Goal: Information Seeking & Learning: Learn about a topic

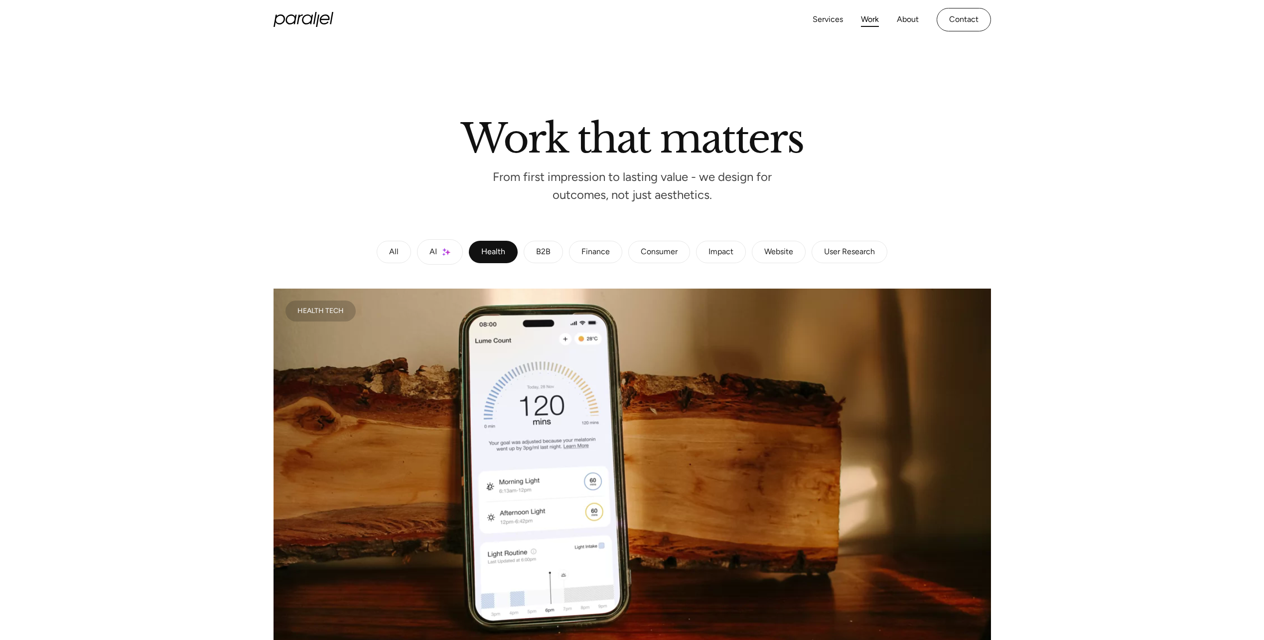
click at [549, 253] on div "B2B" at bounding box center [543, 252] width 14 height 6
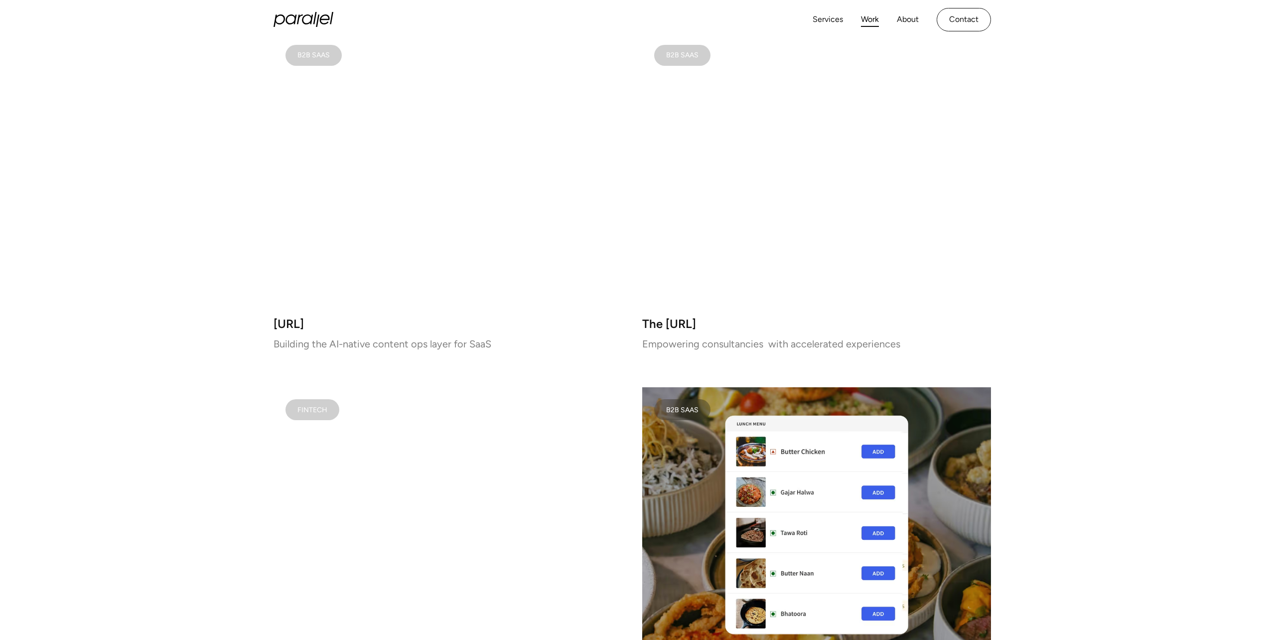
scroll to position [100, 0]
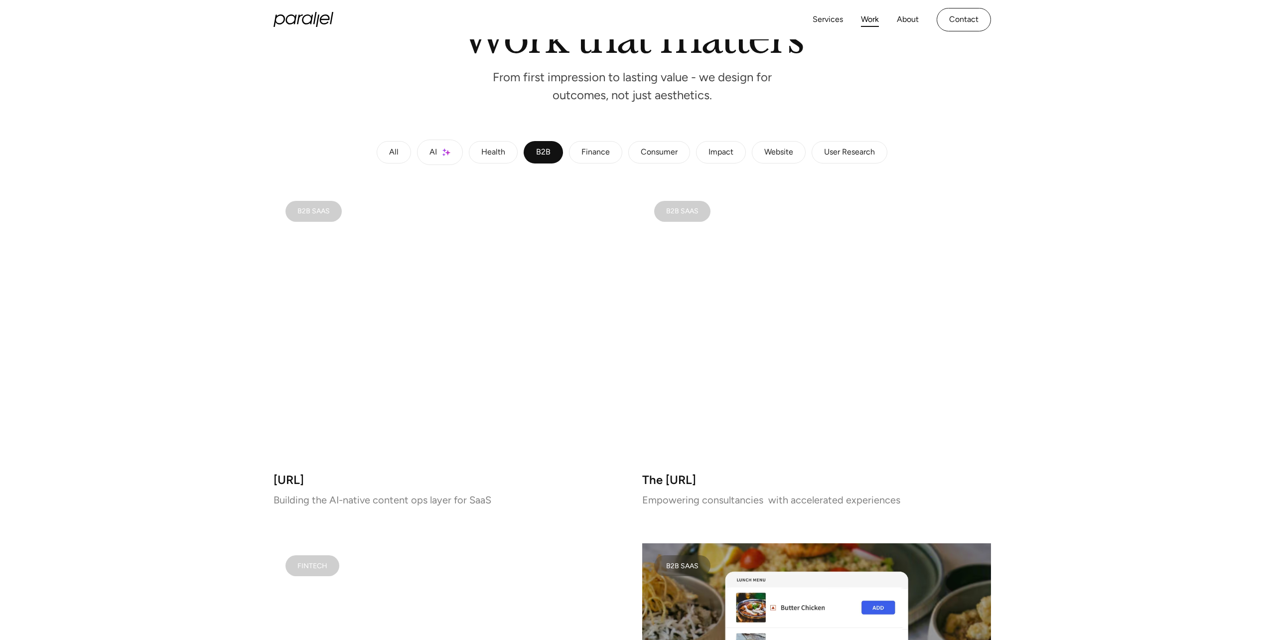
click at [876, 21] on link "Work" at bounding box center [870, 19] width 18 height 14
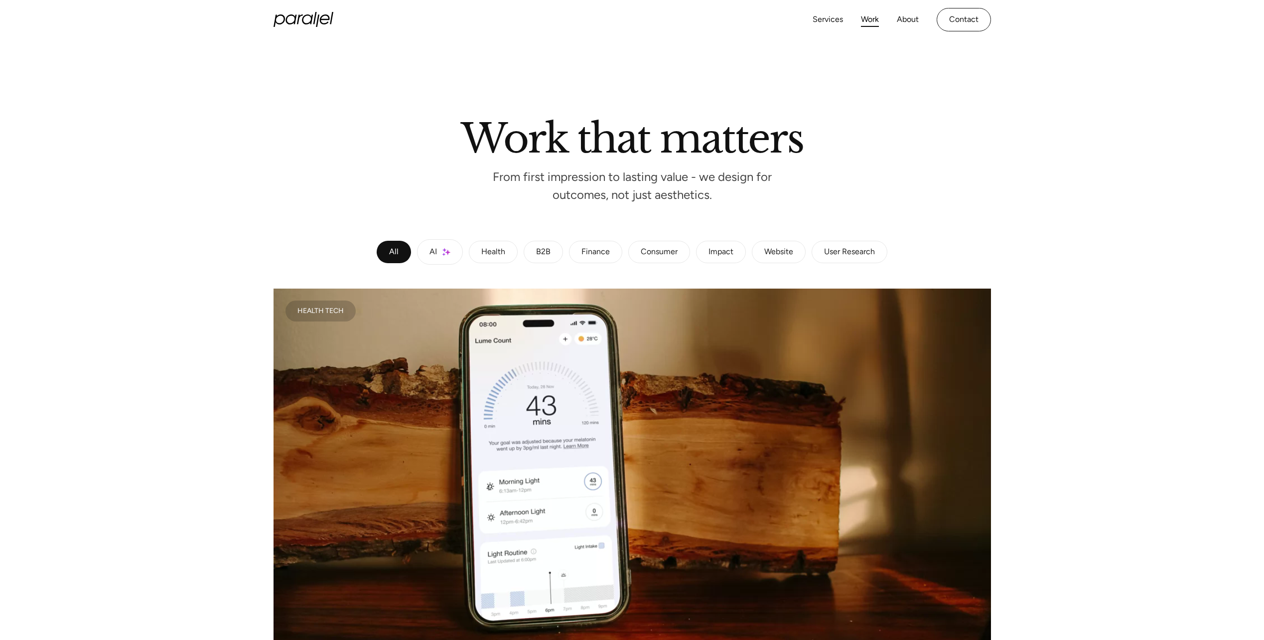
click at [663, 254] on div "Consumer" at bounding box center [659, 252] width 37 height 6
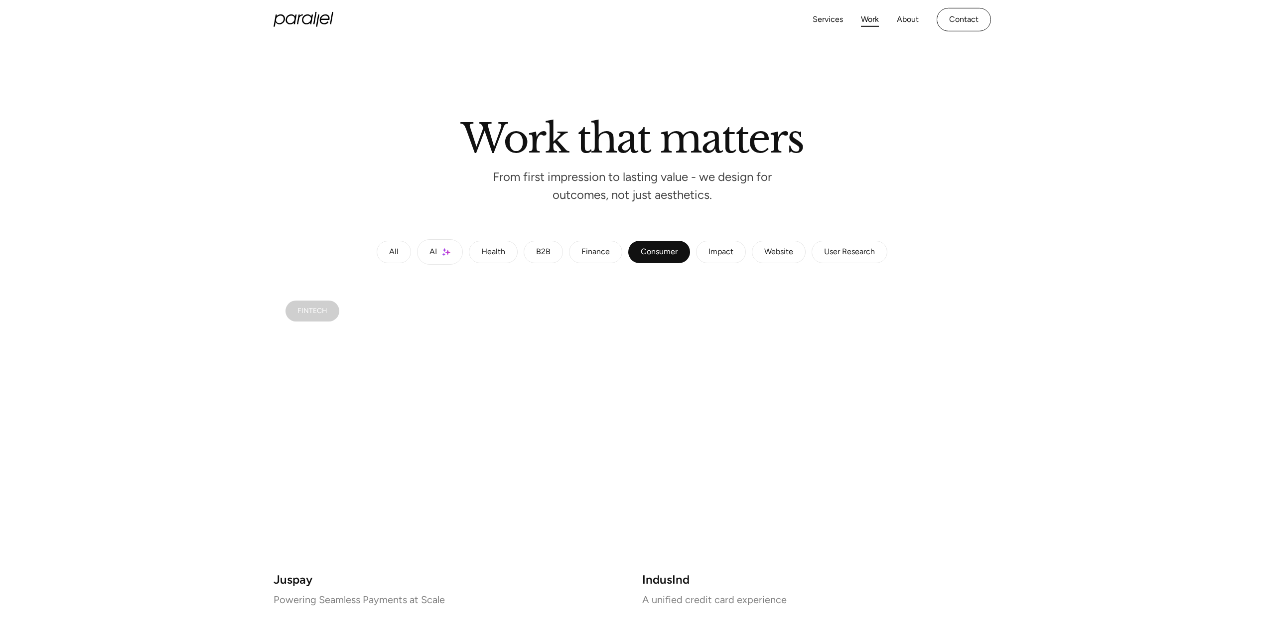
click at [595, 254] on div "Finance" at bounding box center [595, 252] width 28 height 6
click at [535, 254] on link "B2B" at bounding box center [543, 252] width 39 height 23
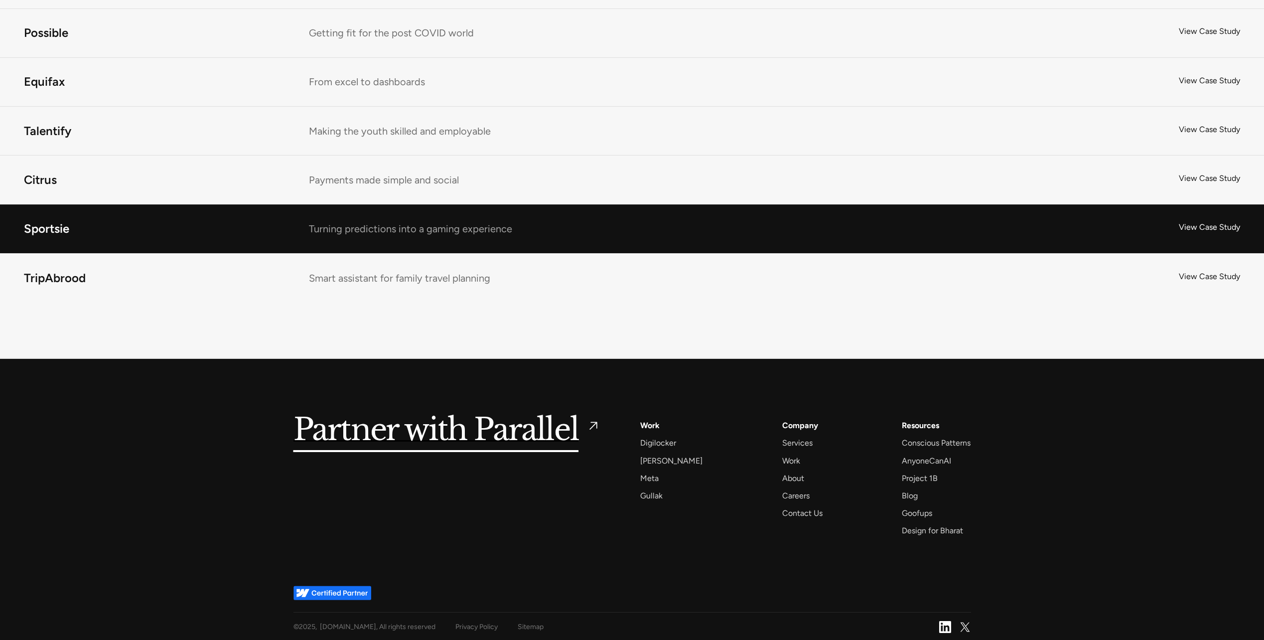
scroll to position [2232, 0]
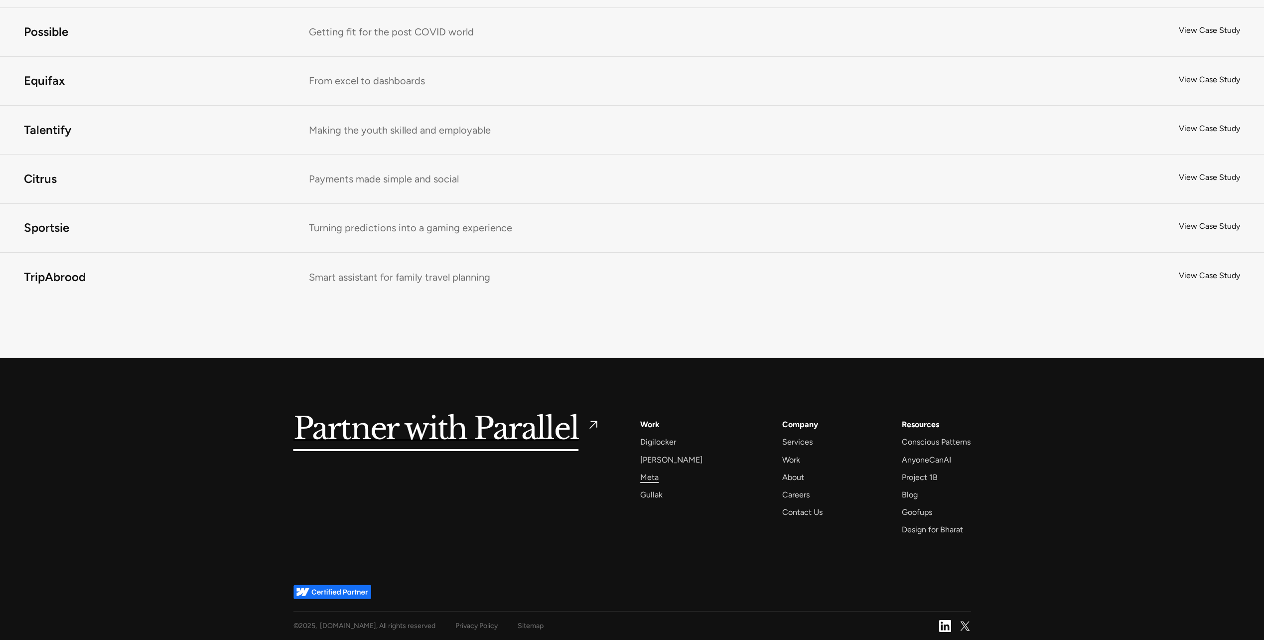
click at [650, 480] on div "Meta" at bounding box center [649, 476] width 18 height 13
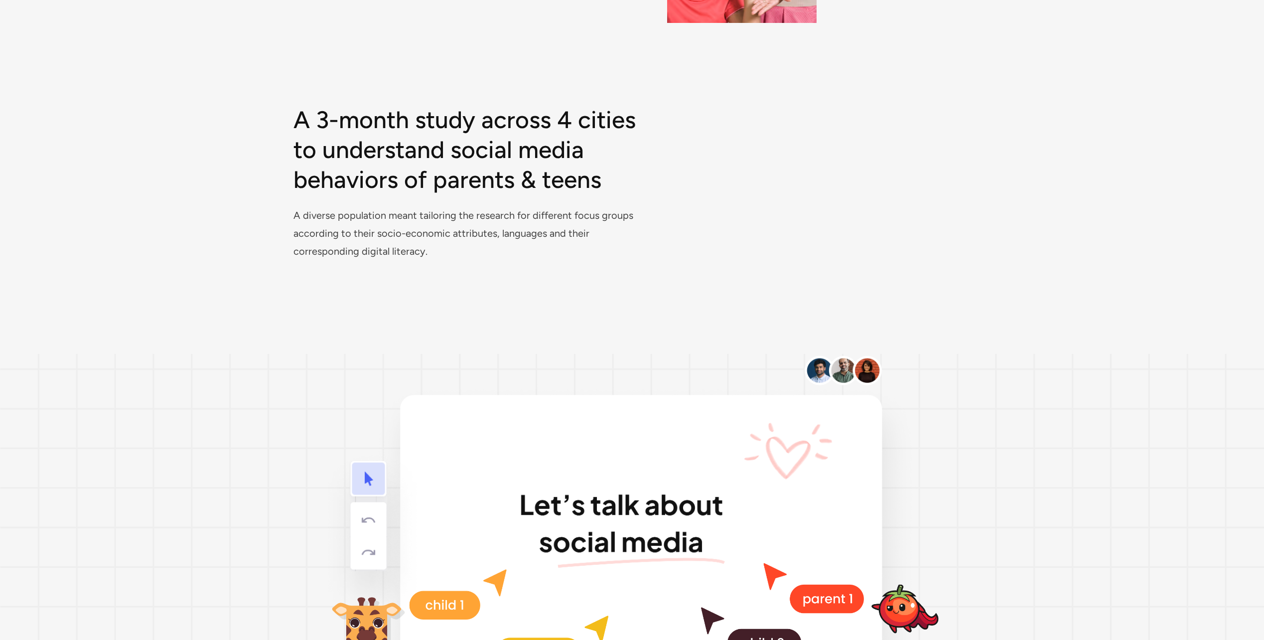
scroll to position [2689, 0]
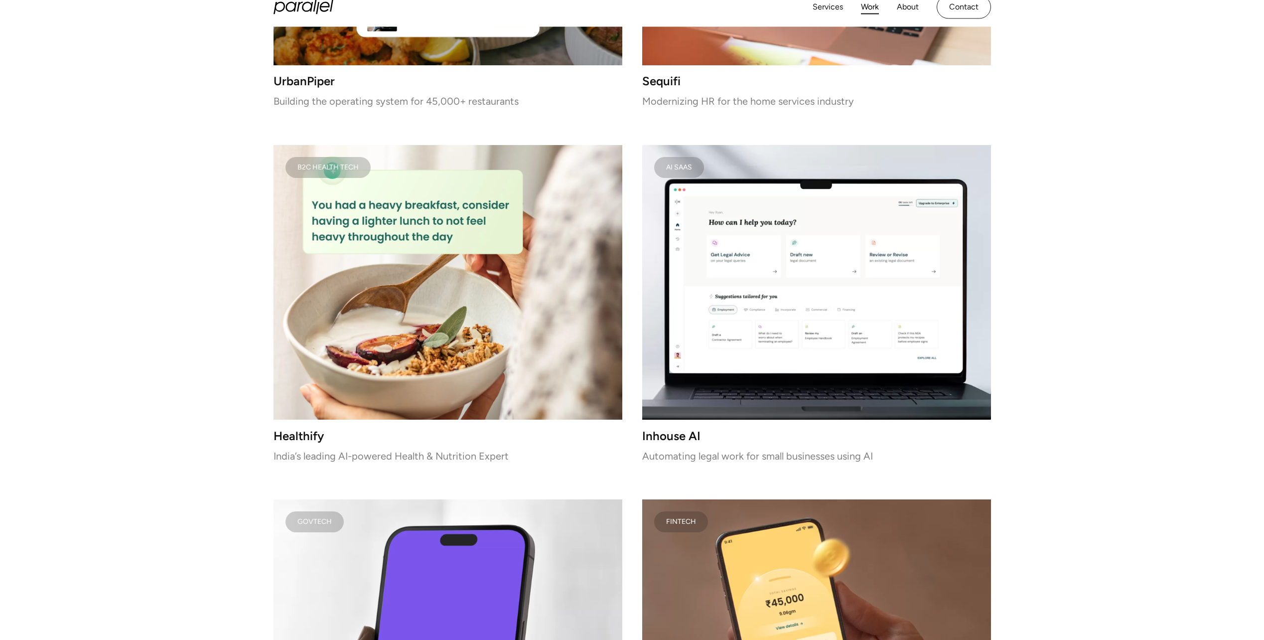
scroll to position [2291, 0]
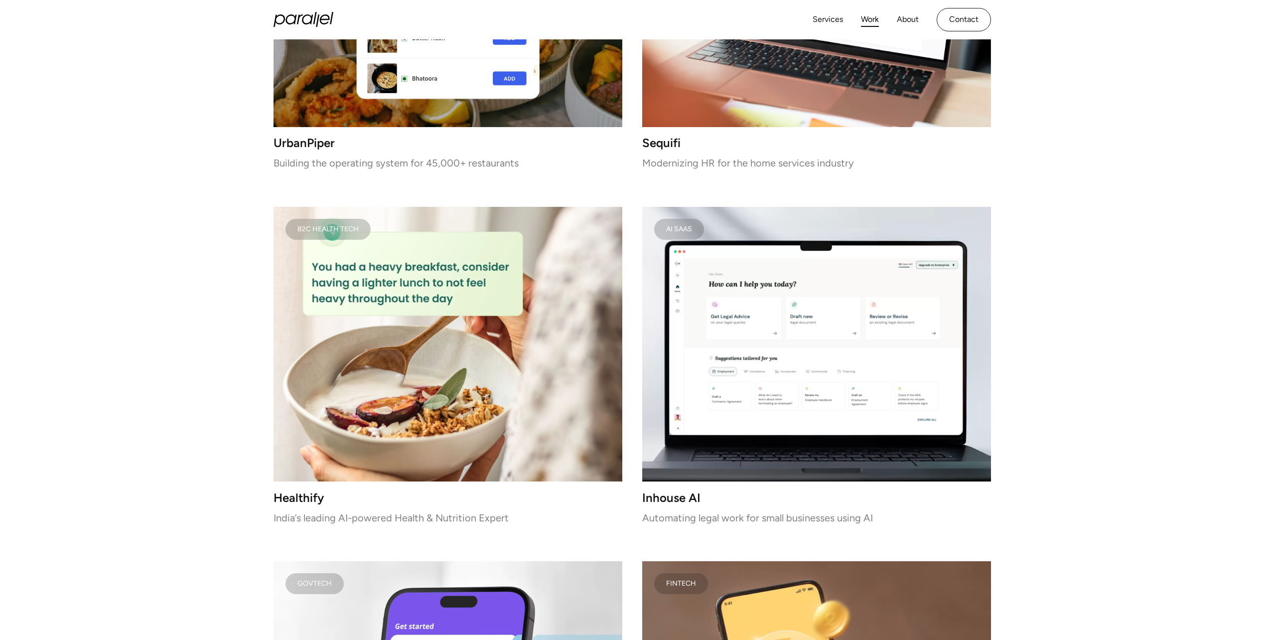
click at [322, 232] on div "B2C Health Tech" at bounding box center [327, 229] width 61 height 5
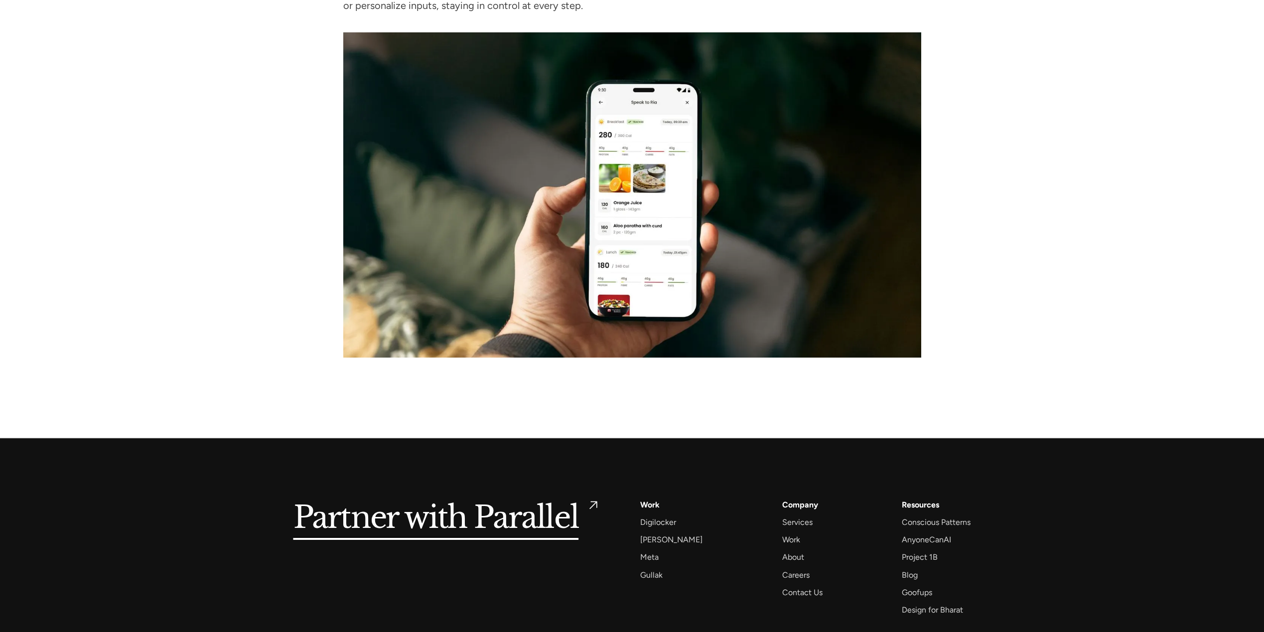
scroll to position [4589, 0]
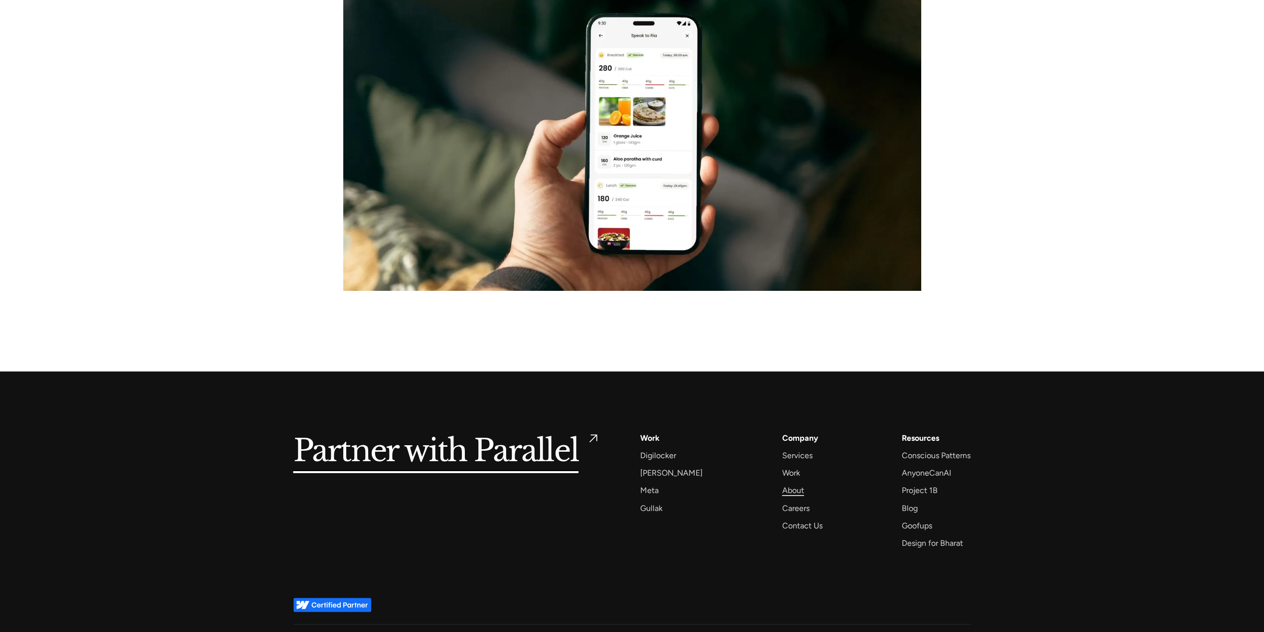
click at [782, 484] on div "About" at bounding box center [793, 490] width 22 height 13
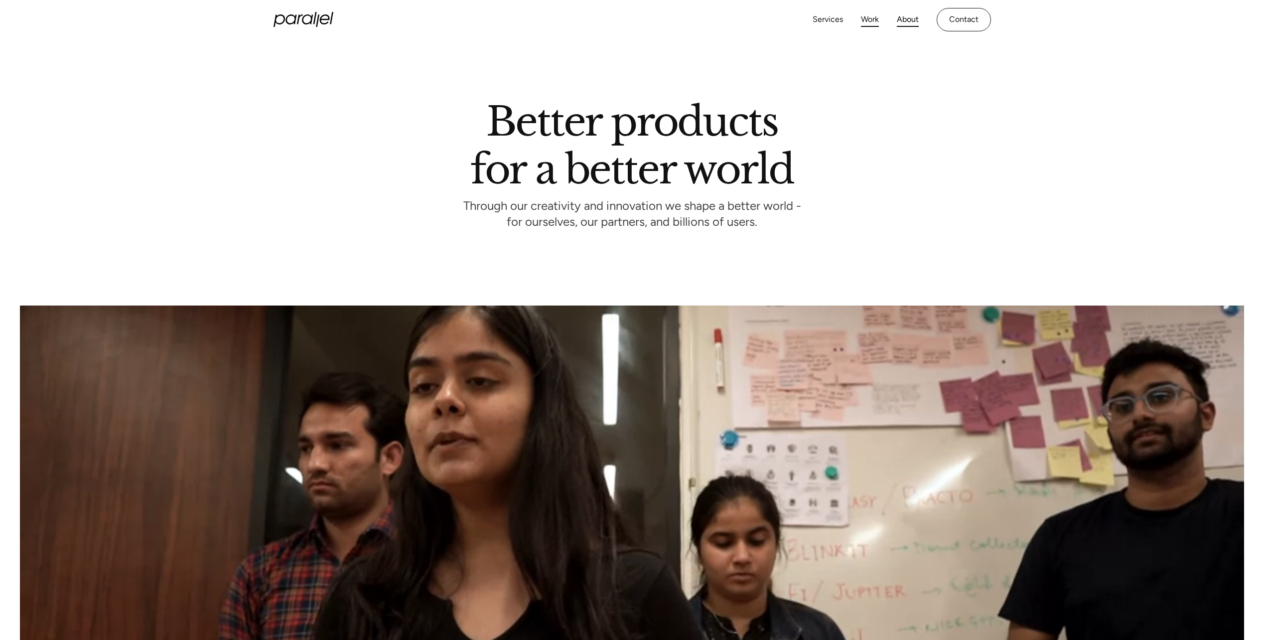
click at [871, 23] on link "Work" at bounding box center [870, 19] width 18 height 14
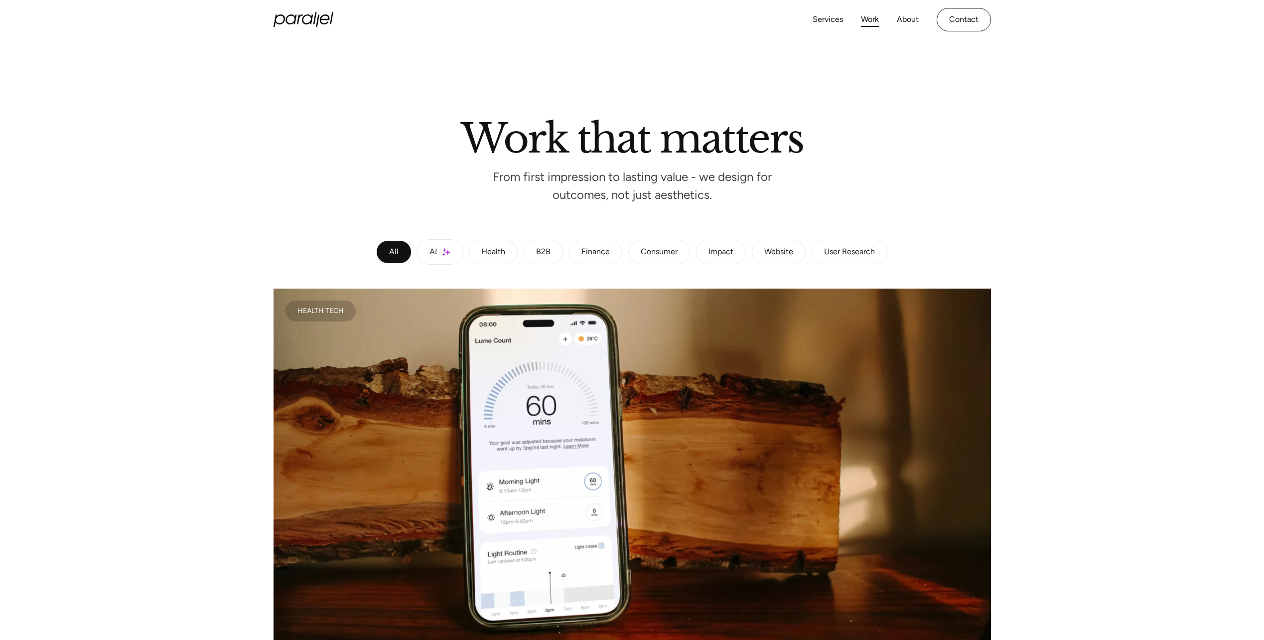
click at [501, 254] on div "Health" at bounding box center [493, 252] width 24 height 6
click at [546, 251] on div "B2B" at bounding box center [543, 252] width 14 height 6
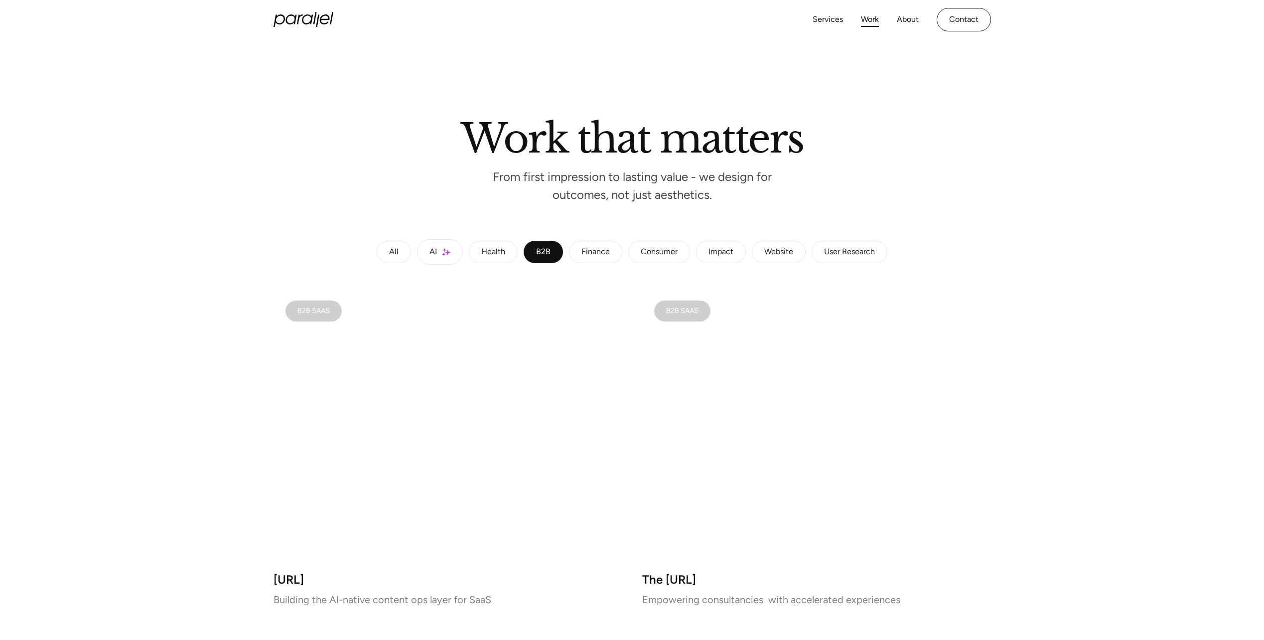
click at [658, 252] on div "Consumer" at bounding box center [659, 252] width 37 height 6
click at [501, 249] on div "Health" at bounding box center [493, 252] width 24 height 6
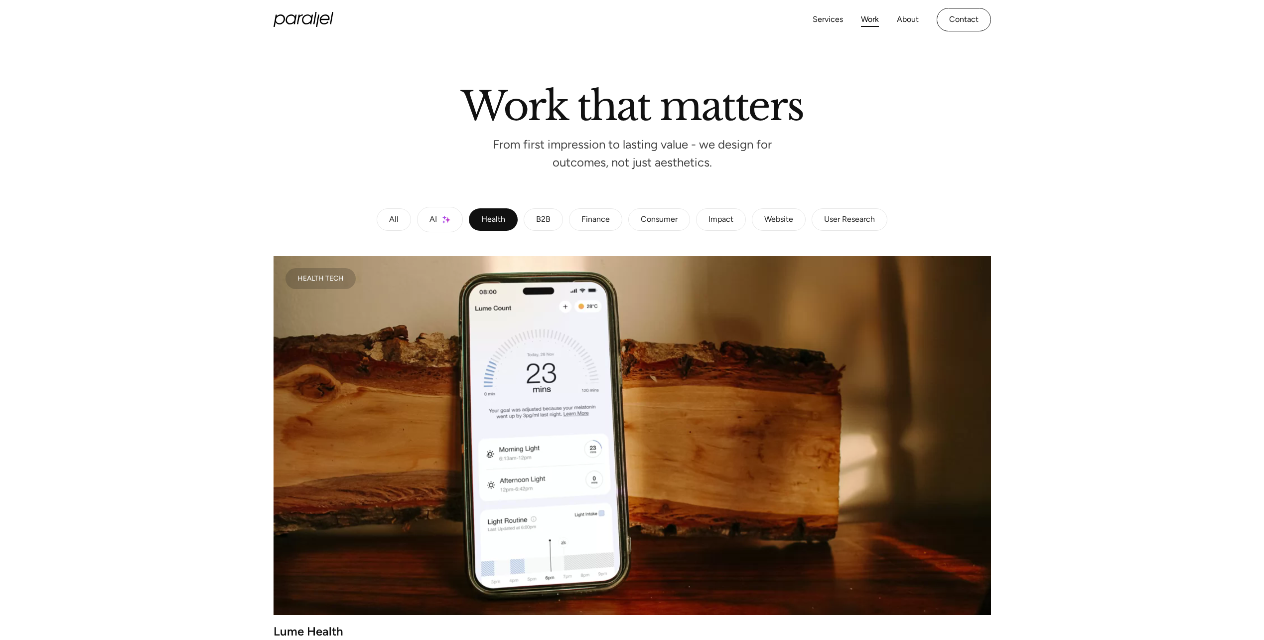
scroll to position [50, 0]
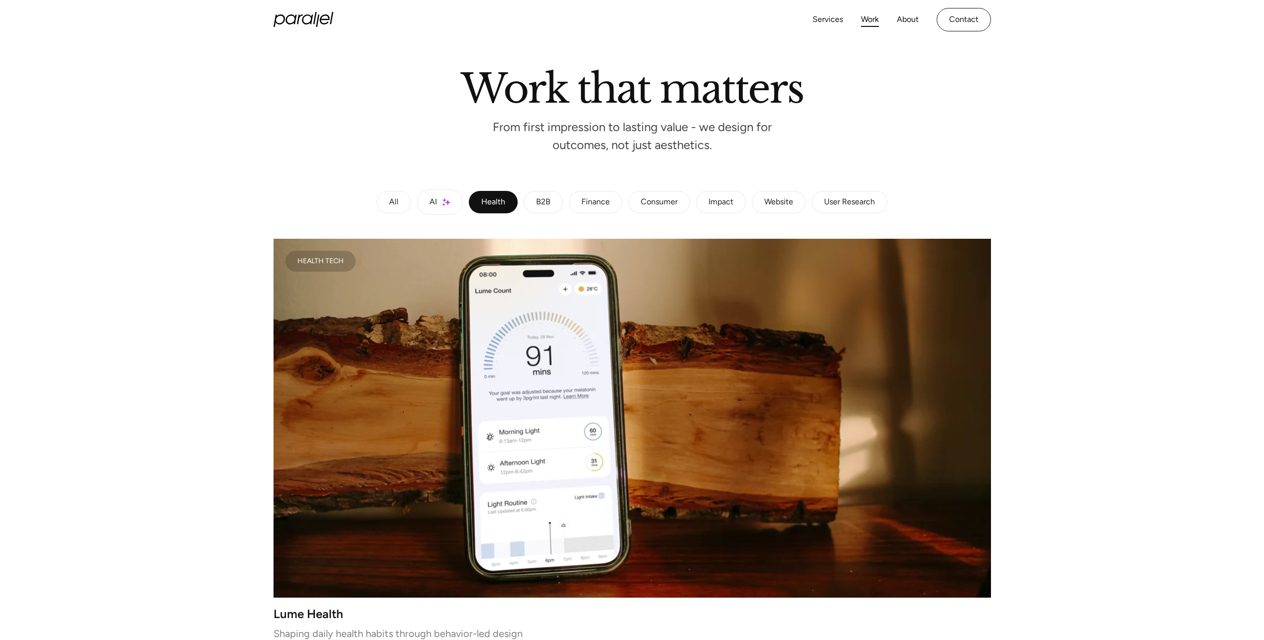
click at [537, 194] on link "B2B" at bounding box center [543, 202] width 39 height 23
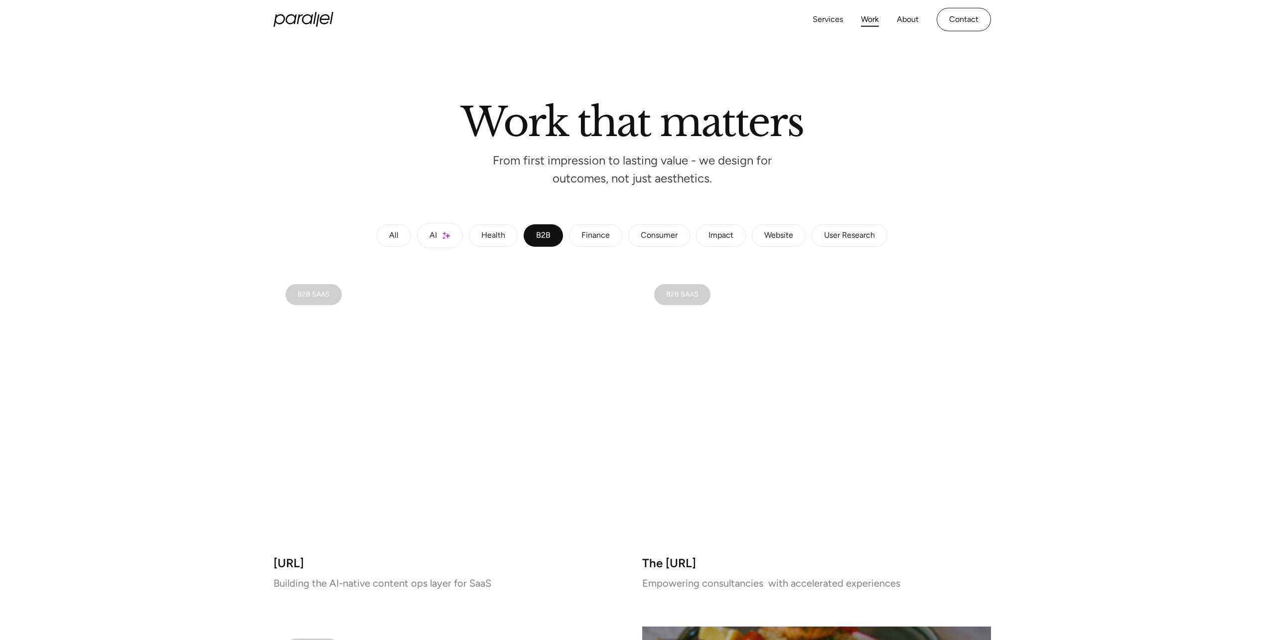
scroll to position [0, 0]
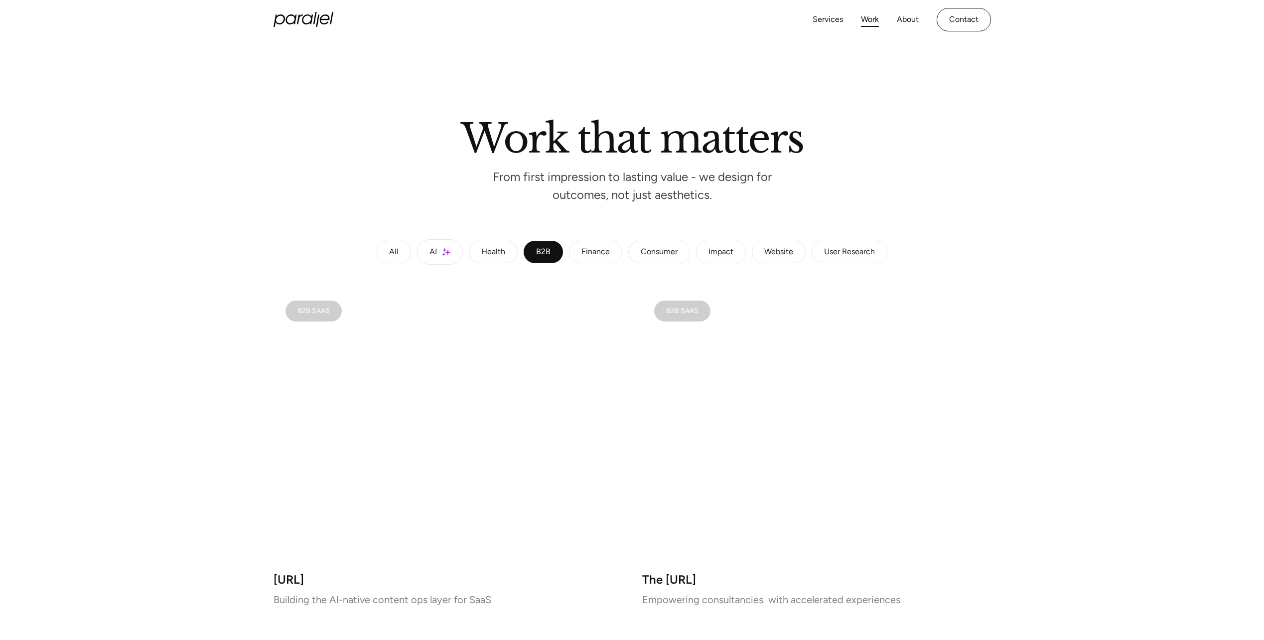
click at [591, 249] on div "Finance" at bounding box center [595, 252] width 28 height 6
click at [399, 255] on link "All" at bounding box center [394, 252] width 34 height 23
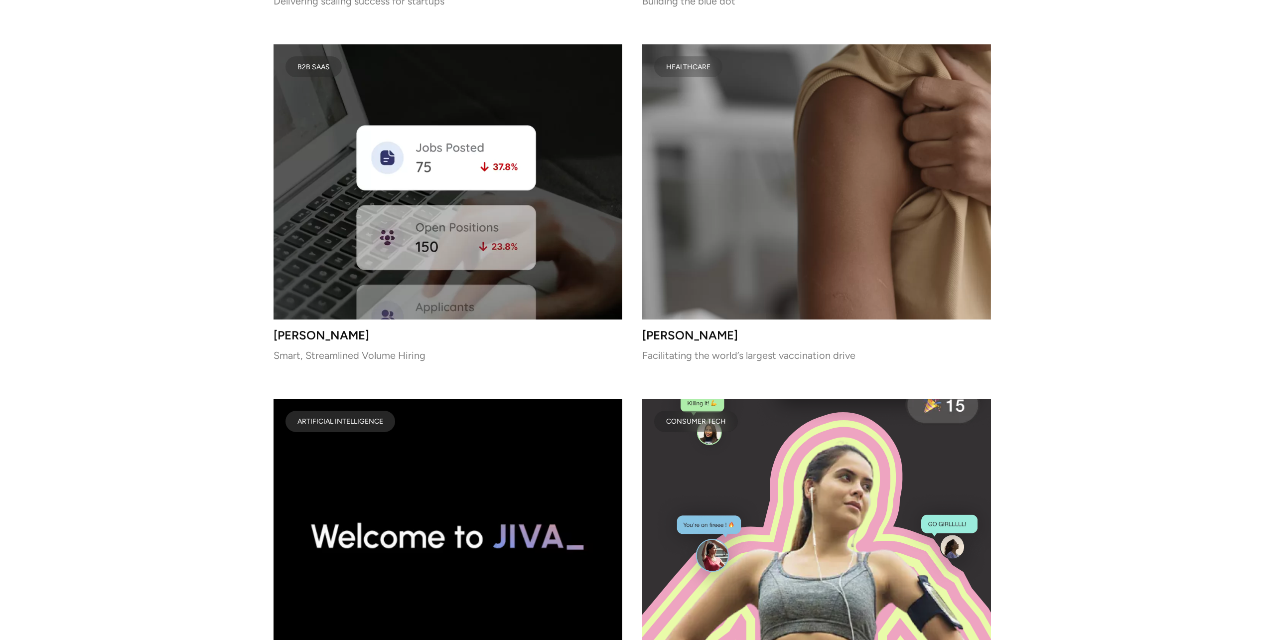
scroll to position [4035, 0]
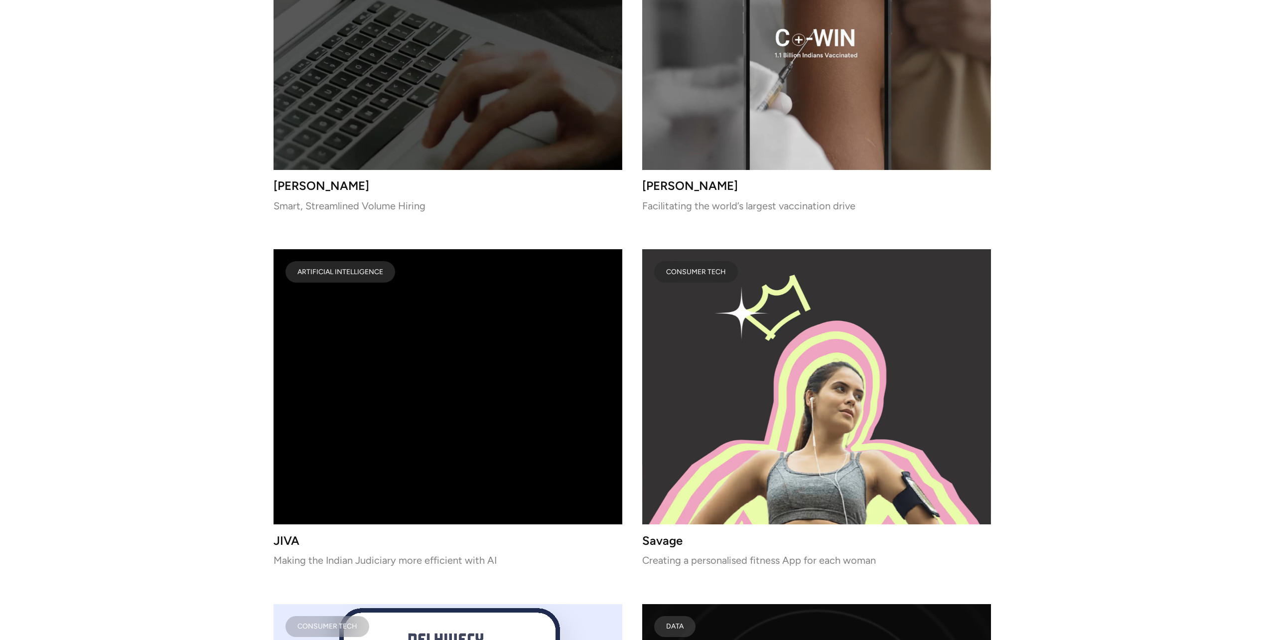
click at [330, 450] on video at bounding box center [447, 386] width 349 height 275
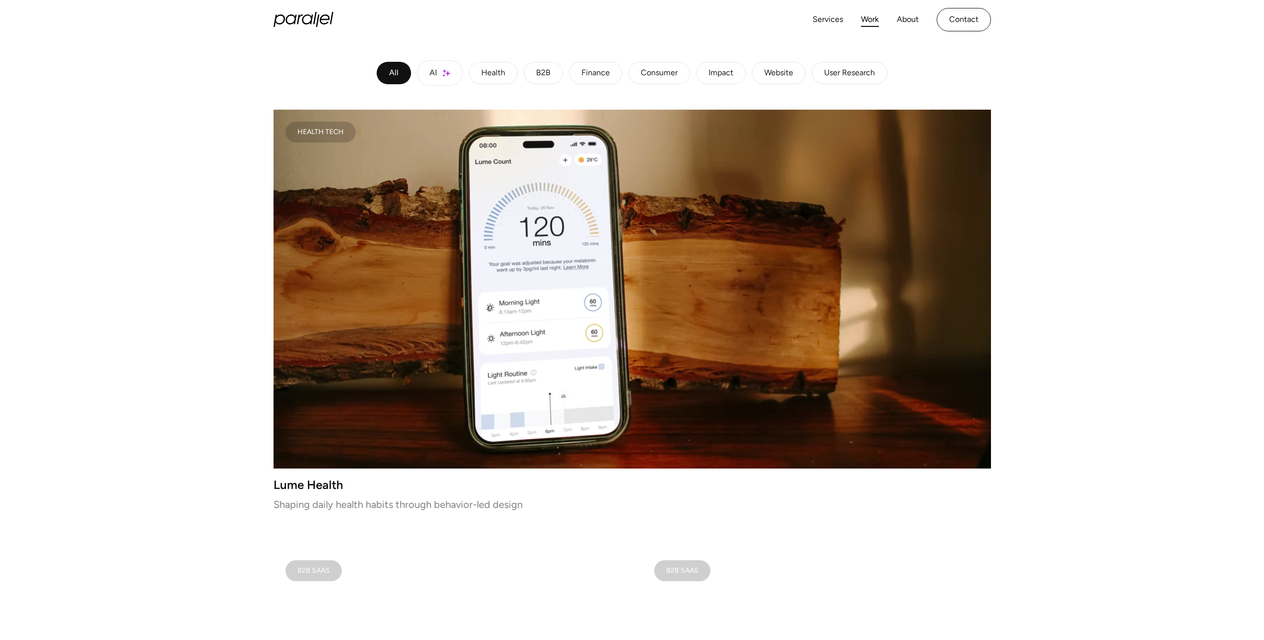
scroll to position [0, 0]
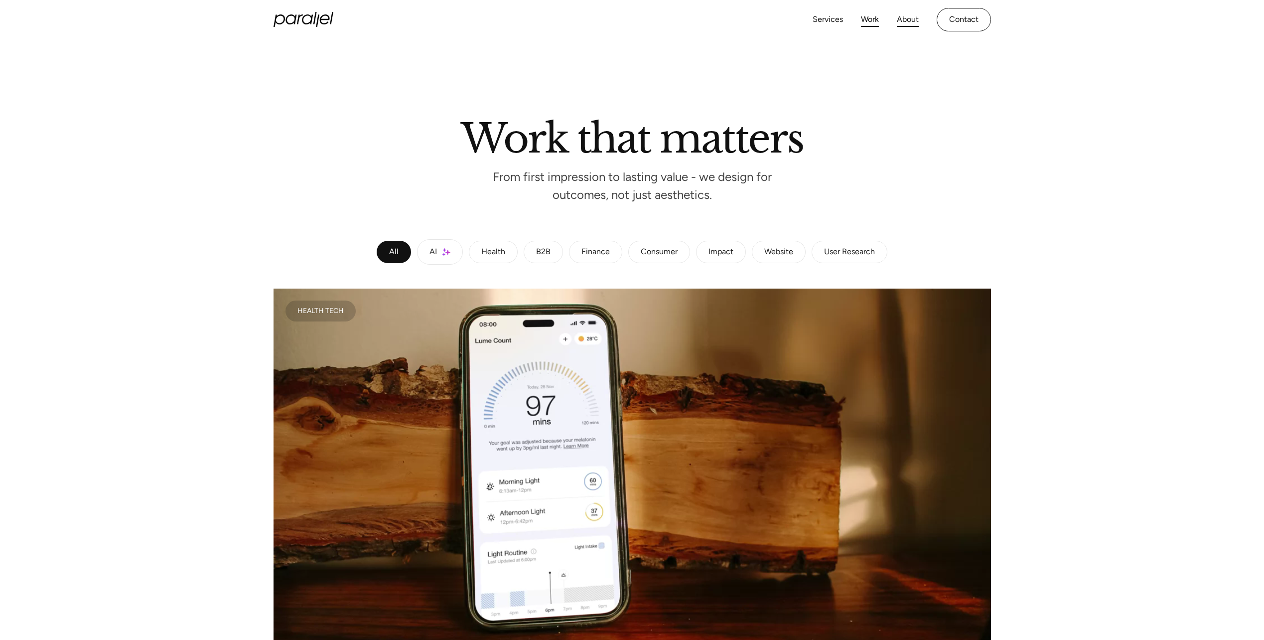
click at [907, 15] on link "About" at bounding box center [908, 19] width 22 height 14
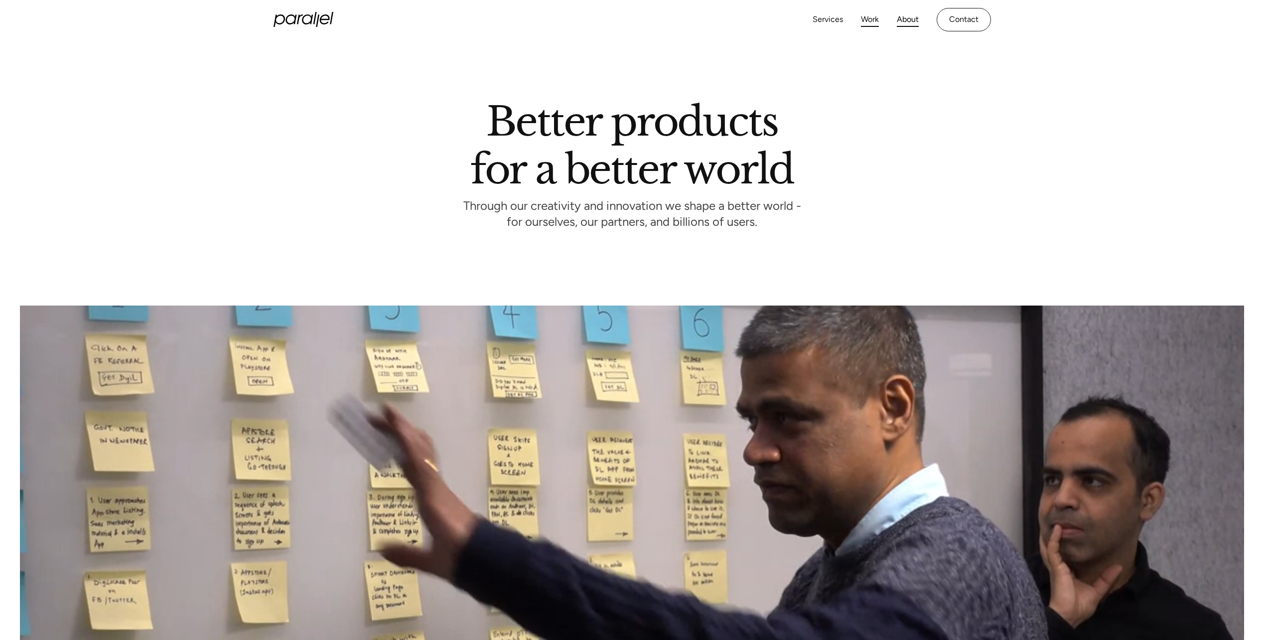
click at [864, 20] on link "Work" at bounding box center [870, 19] width 18 height 14
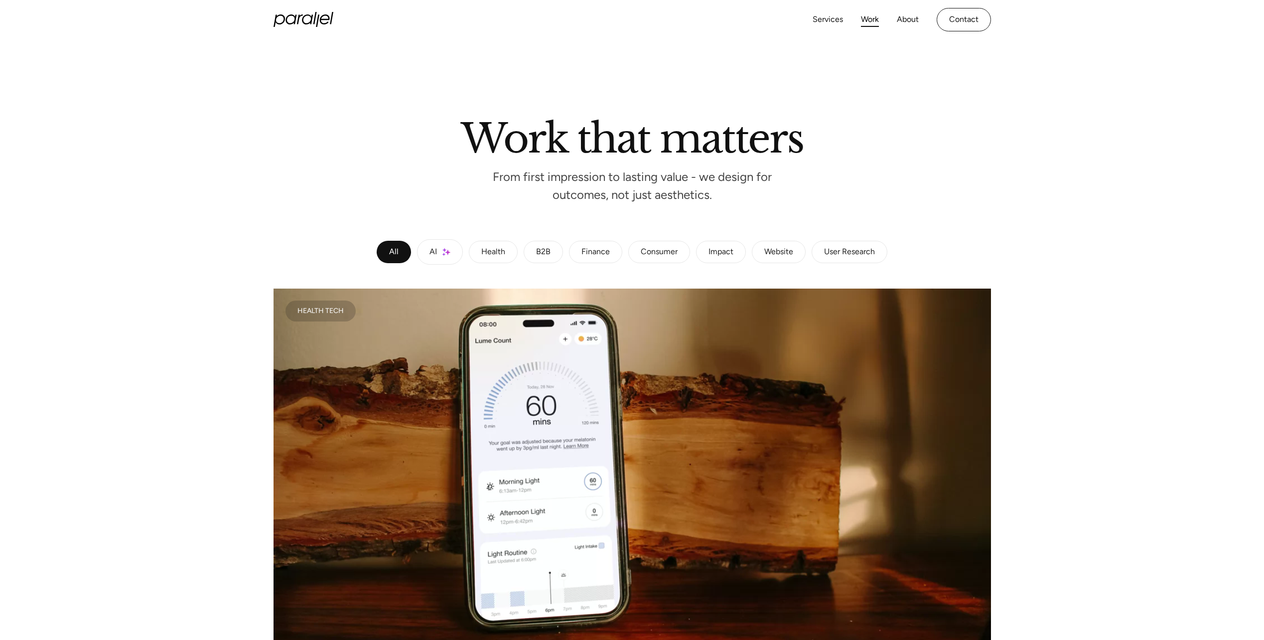
click at [499, 242] on link "Health" at bounding box center [493, 252] width 49 height 23
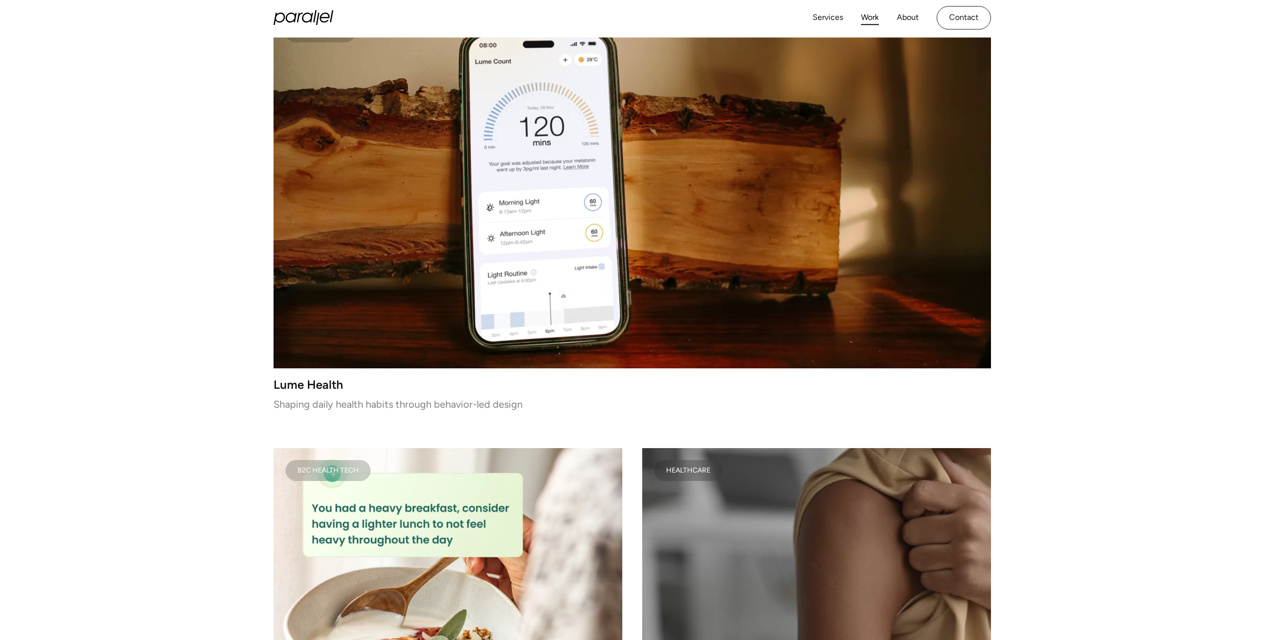
scroll to position [299, 0]
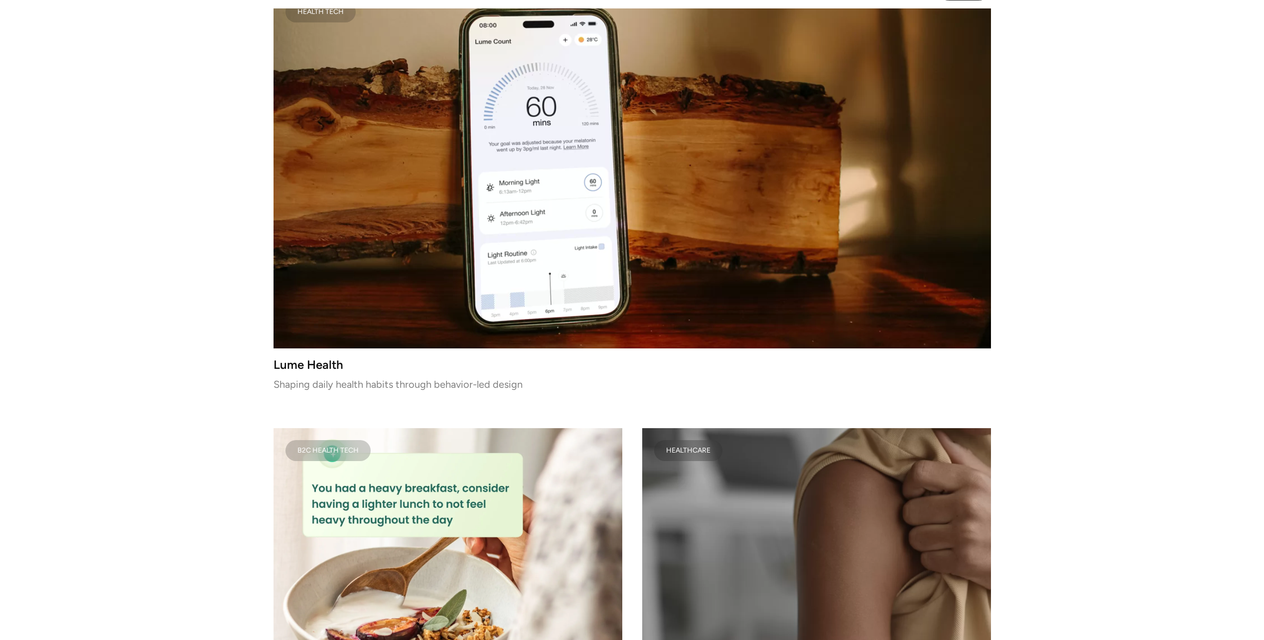
click at [613, 226] on video at bounding box center [631, 169] width 717 height 359
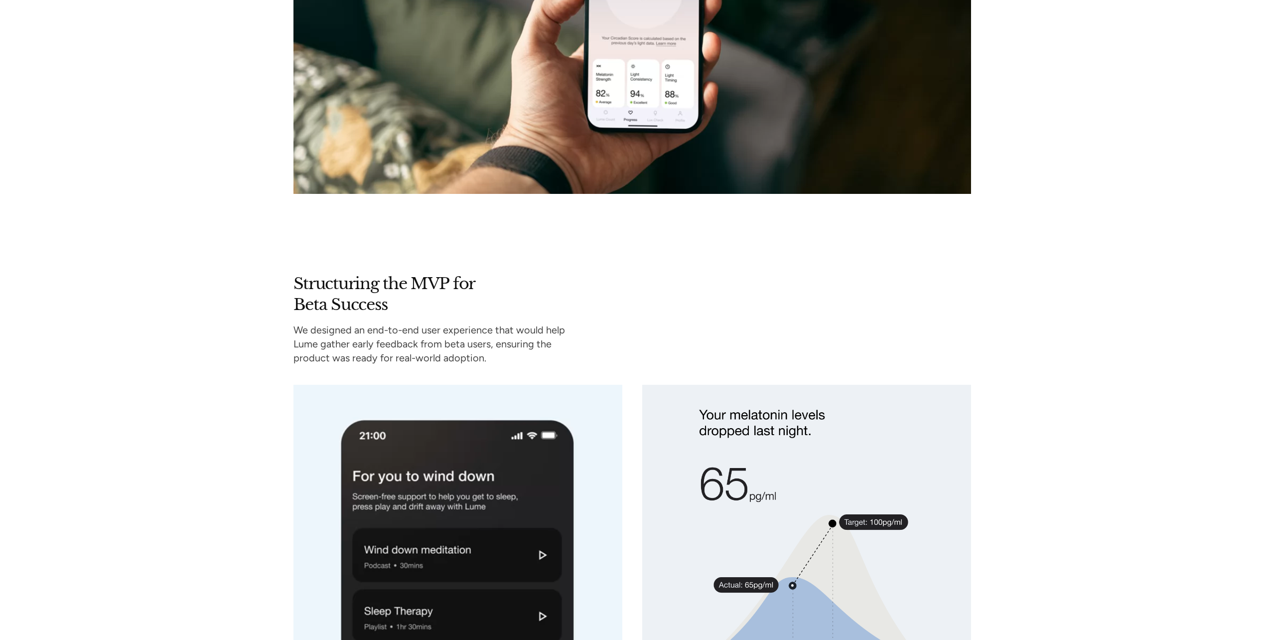
scroll to position [2640, 0]
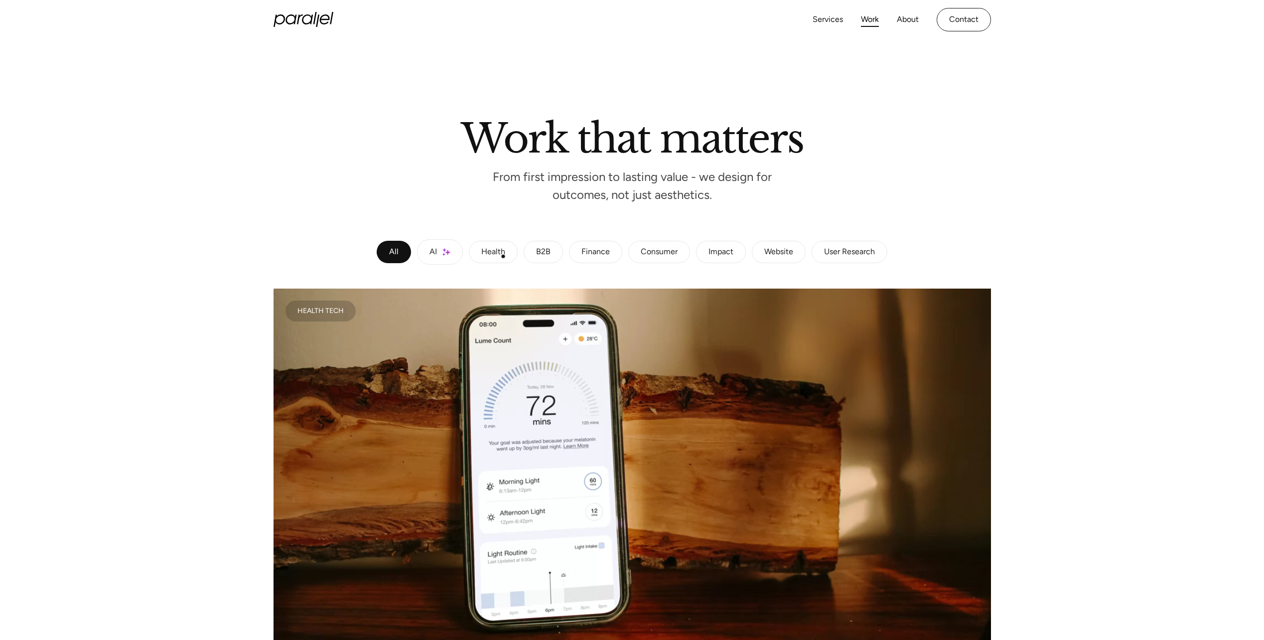
click at [497, 255] on div "Health" at bounding box center [493, 252] width 24 height 6
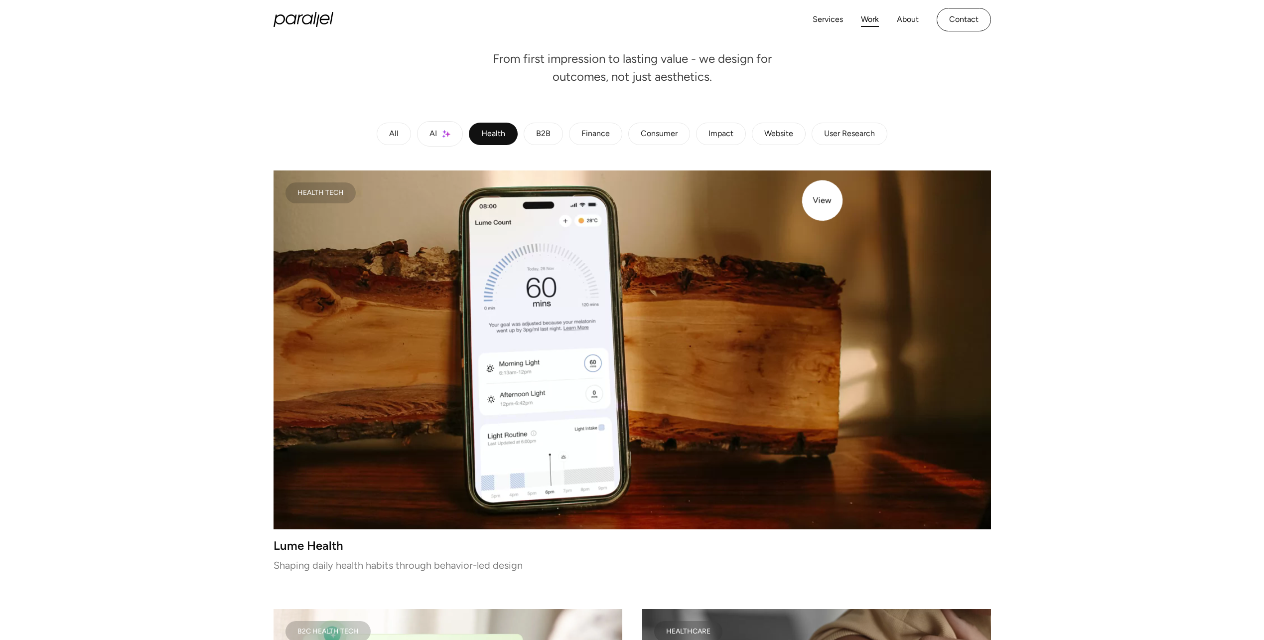
scroll to position [50, 0]
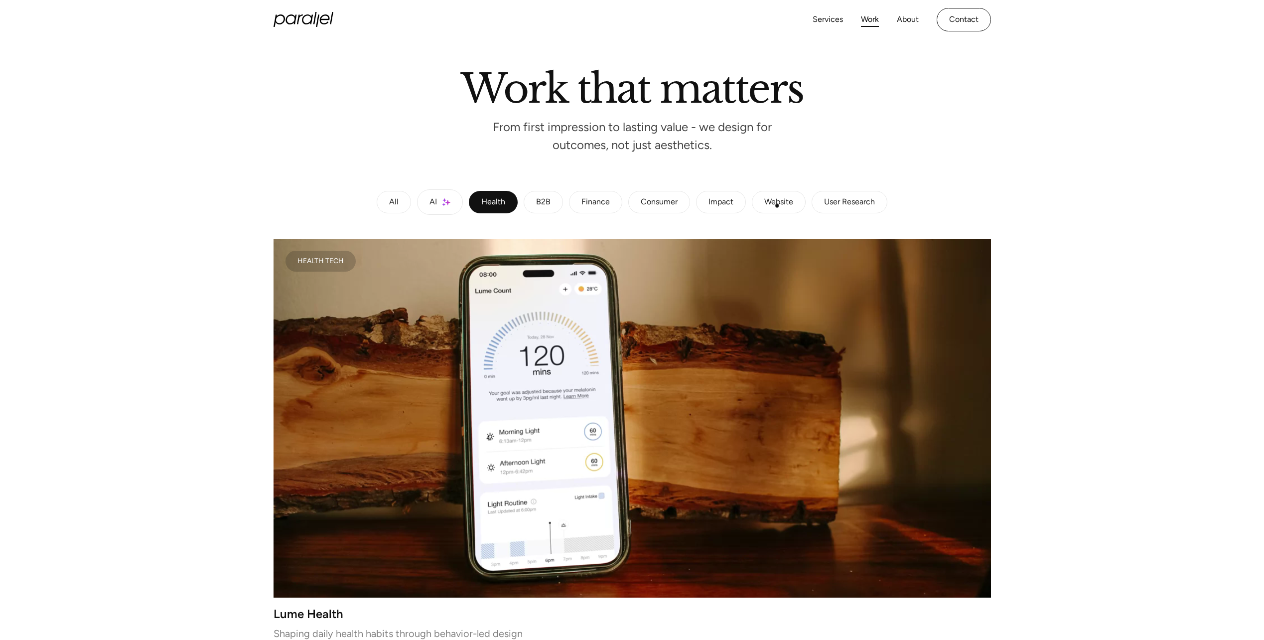
click at [778, 205] on div "Website" at bounding box center [778, 202] width 29 height 6
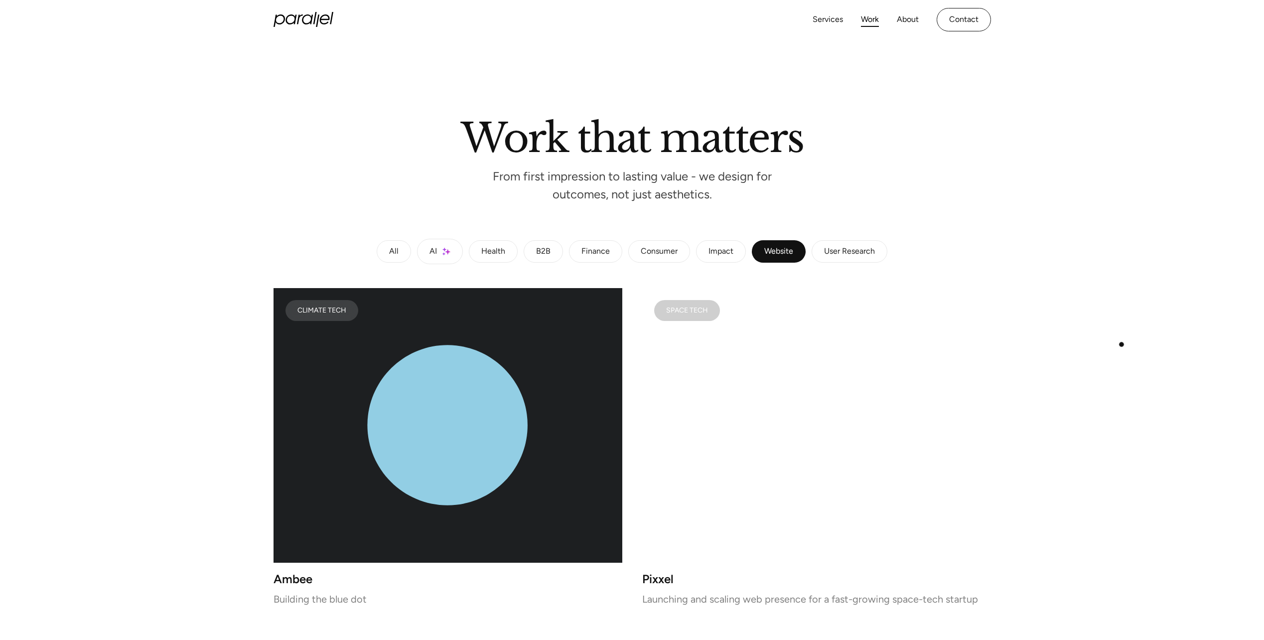
scroll to position [0, 0]
click at [542, 253] on div "B2B" at bounding box center [543, 252] width 14 height 6
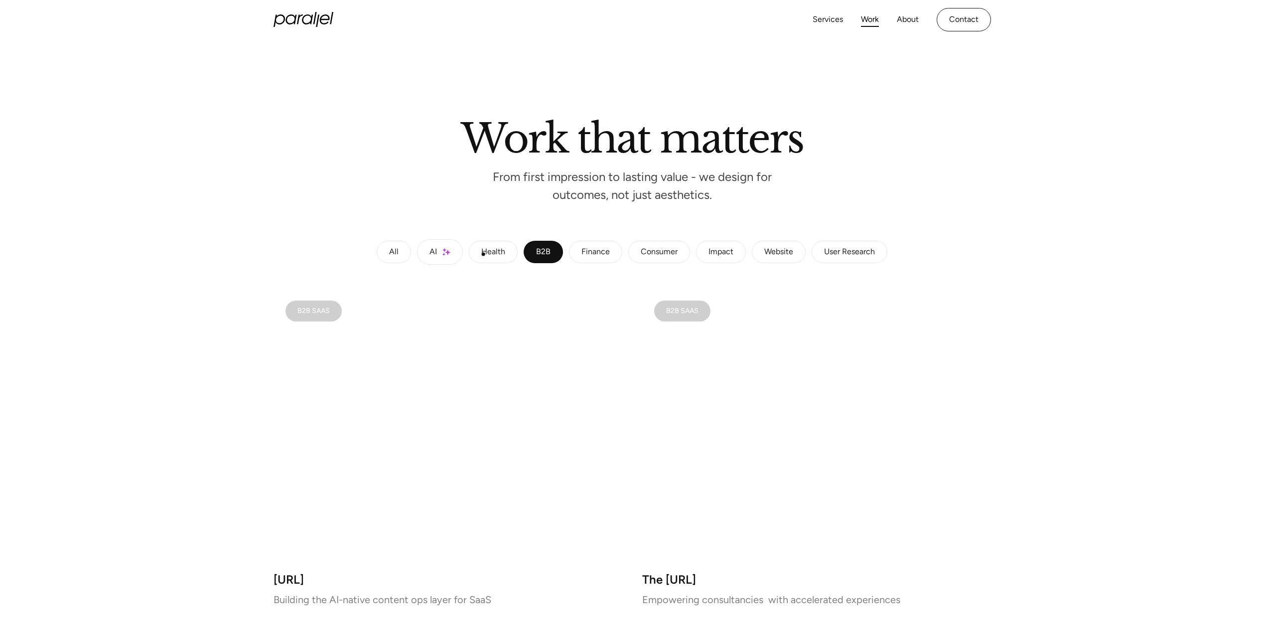
click at [488, 254] on div "Health" at bounding box center [493, 252] width 24 height 6
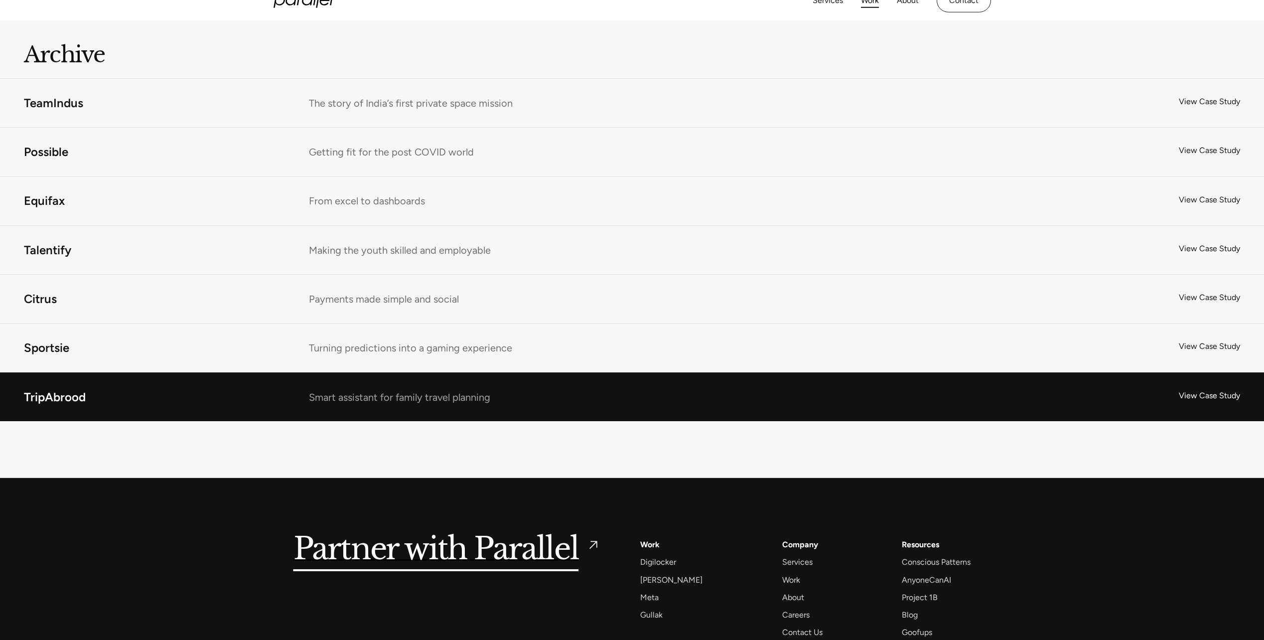
scroll to position [1064, 0]
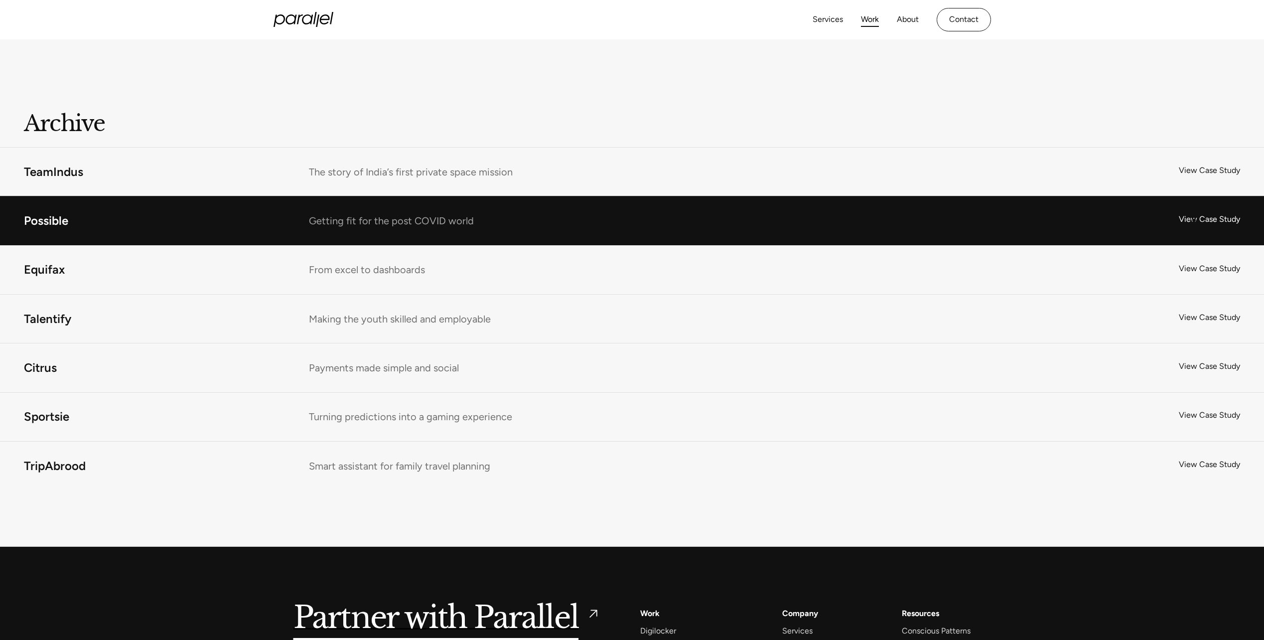
click at [1194, 220] on link "Possible" at bounding box center [632, 220] width 1264 height 48
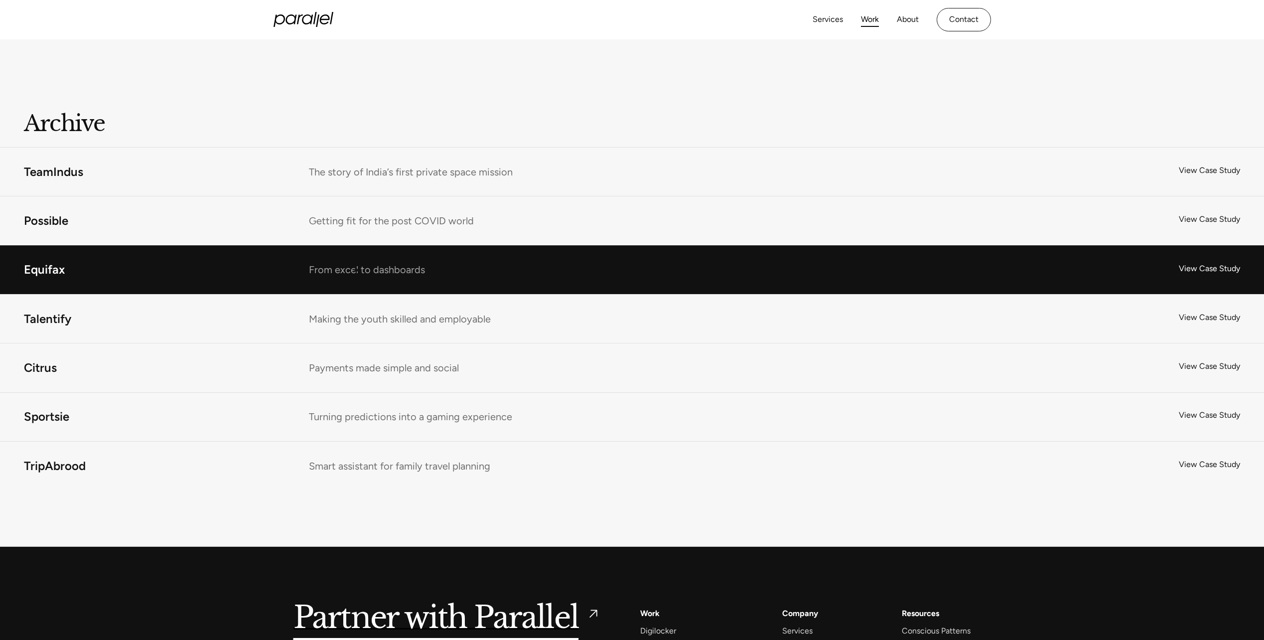
click at [356, 270] on link "Equifax" at bounding box center [632, 270] width 1264 height 48
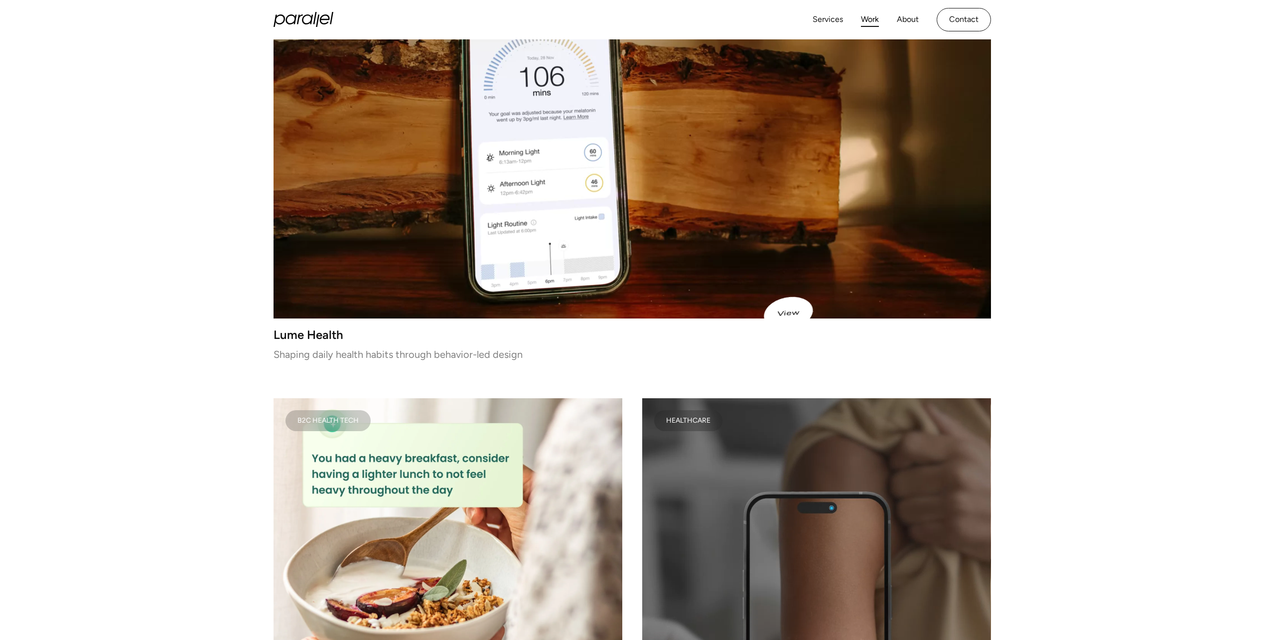
scroll to position [167, 0]
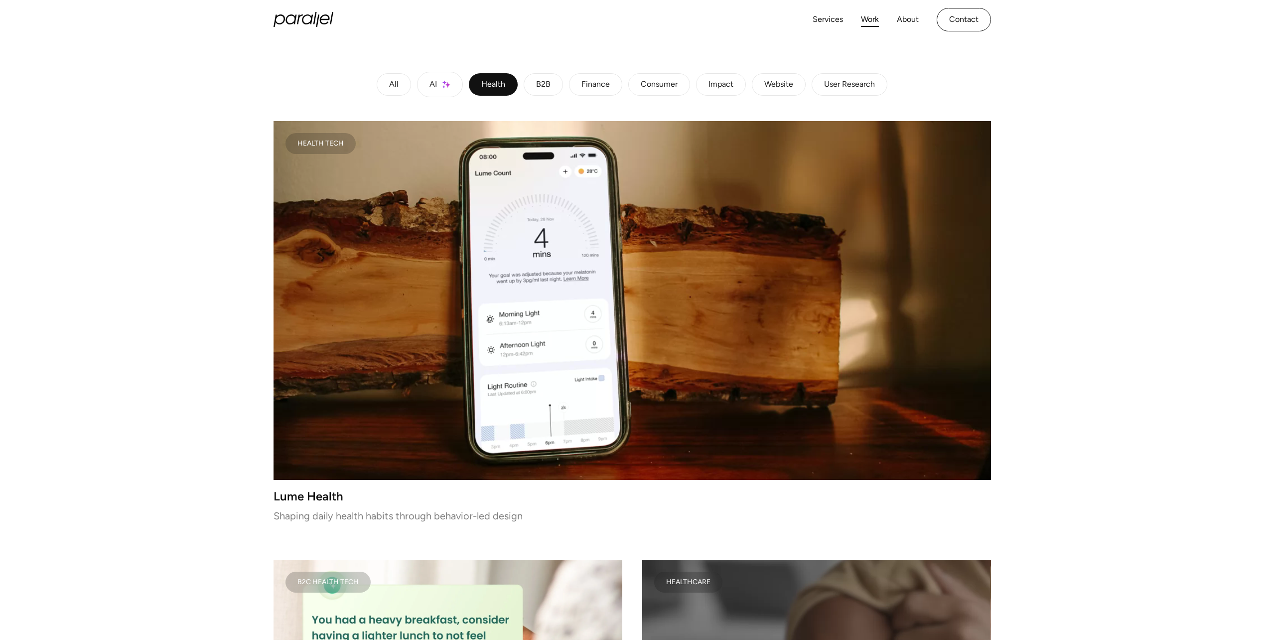
click at [865, 25] on link "Work" at bounding box center [870, 19] width 18 height 14
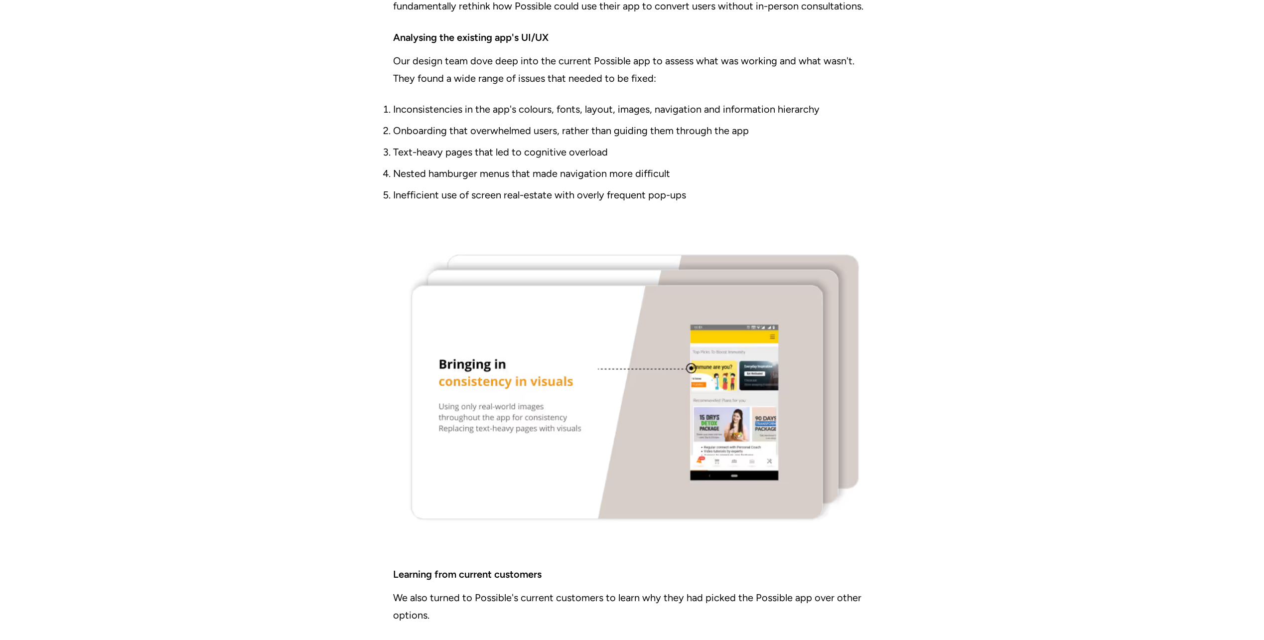
scroll to position [2152, 0]
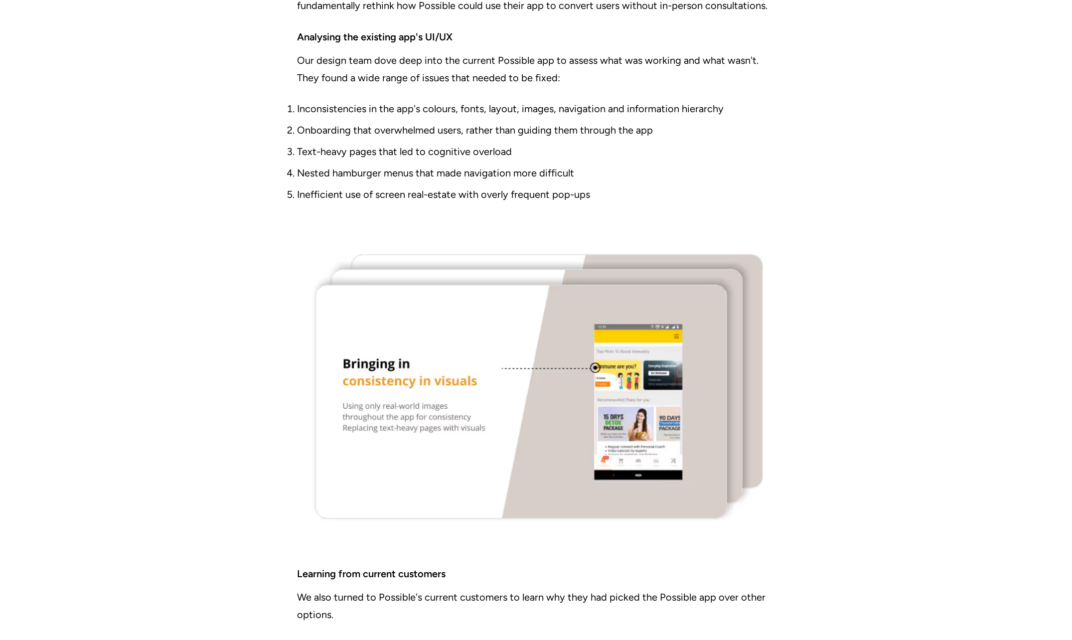
drag, startPoint x: 830, startPoint y: 282, endPoint x: 860, endPoint y: 243, distance: 49.0
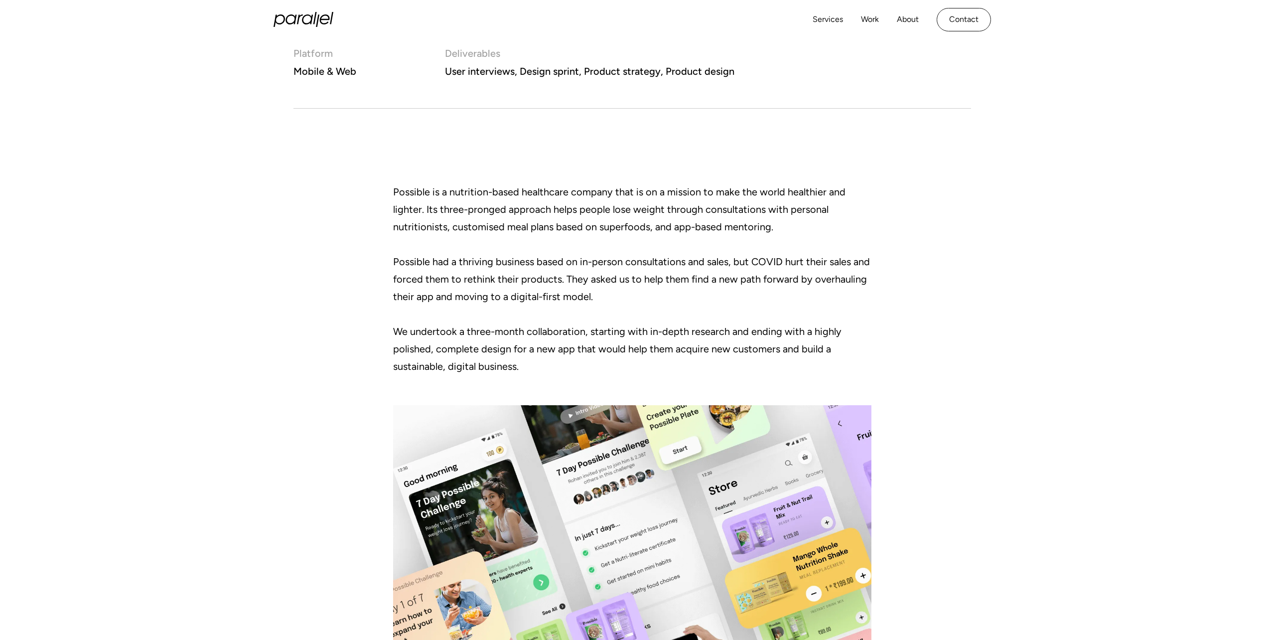
scroll to position [779, 0]
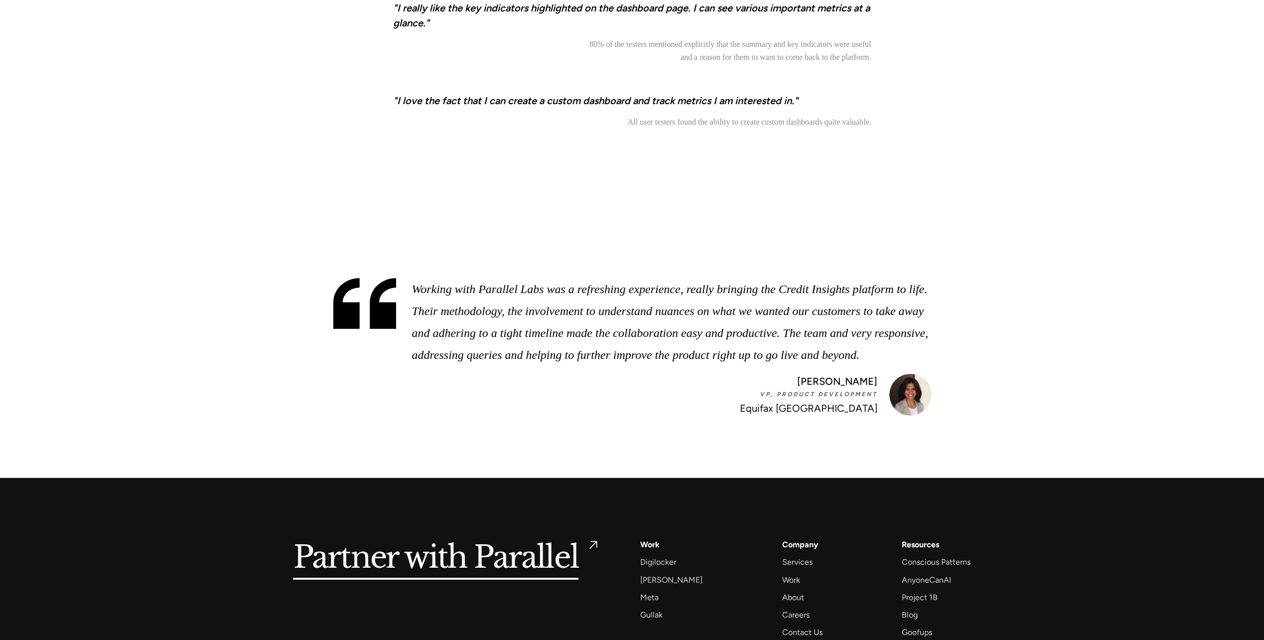
scroll to position [4771, 0]
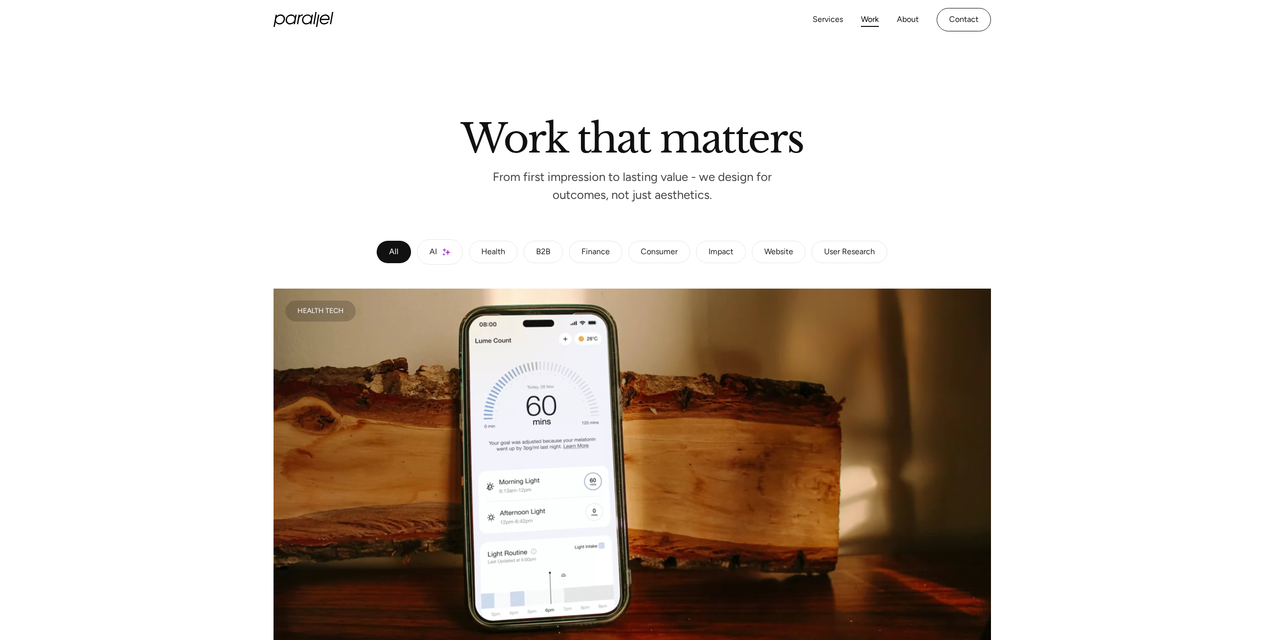
click at [867, 20] on link "Work" at bounding box center [870, 19] width 18 height 14
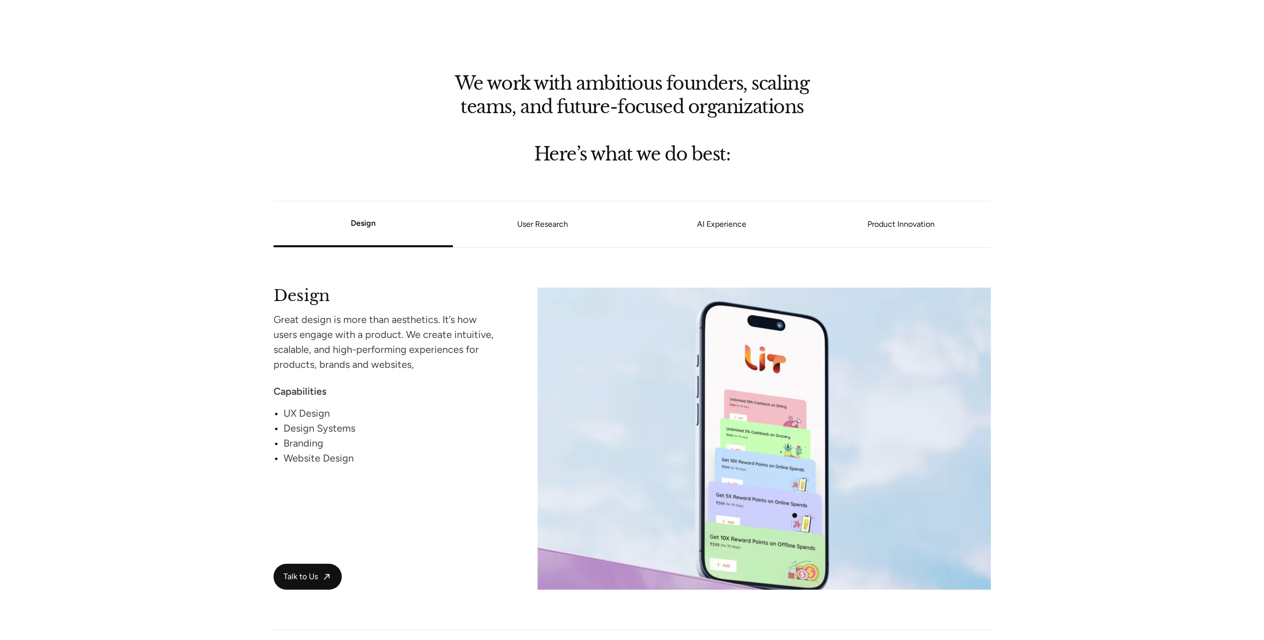
scroll to position [747, 0]
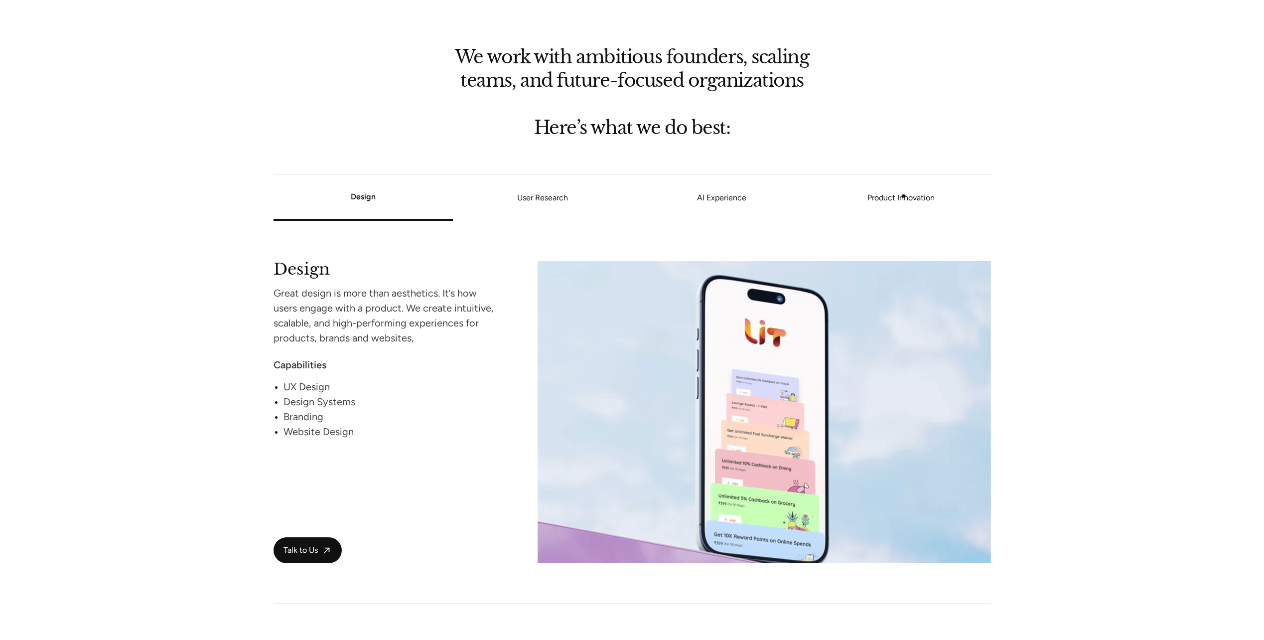
click at [904, 196] on link "Product Innovation" at bounding box center [900, 198] width 179 height 6
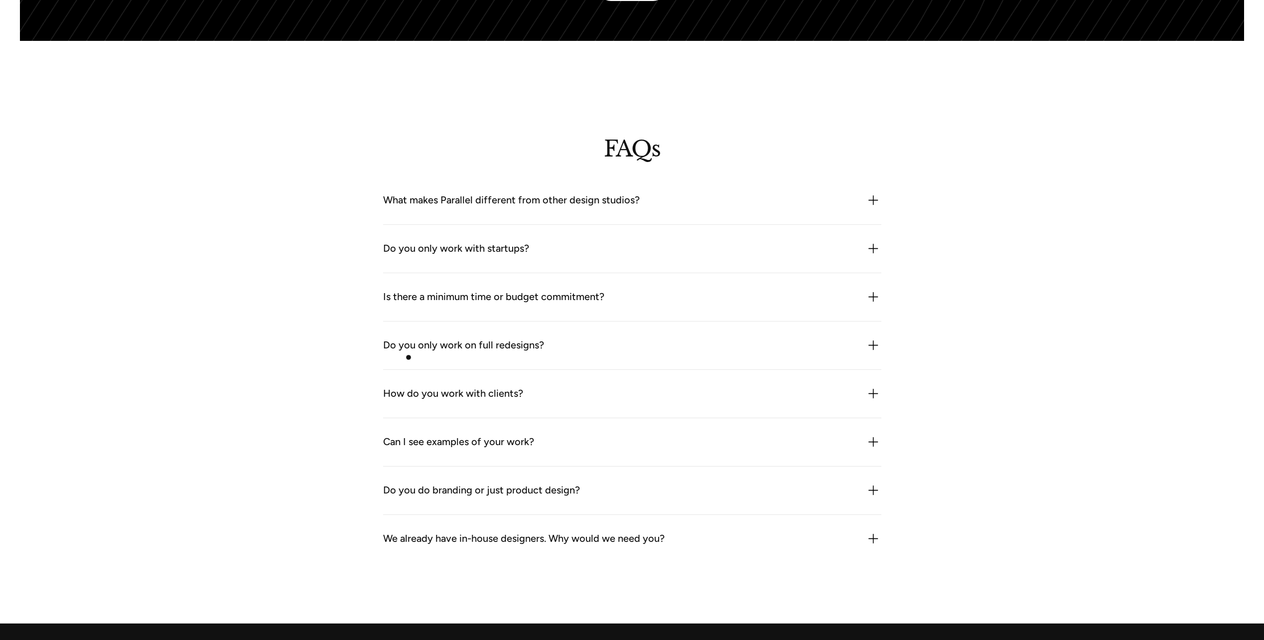
scroll to position [2693, 0]
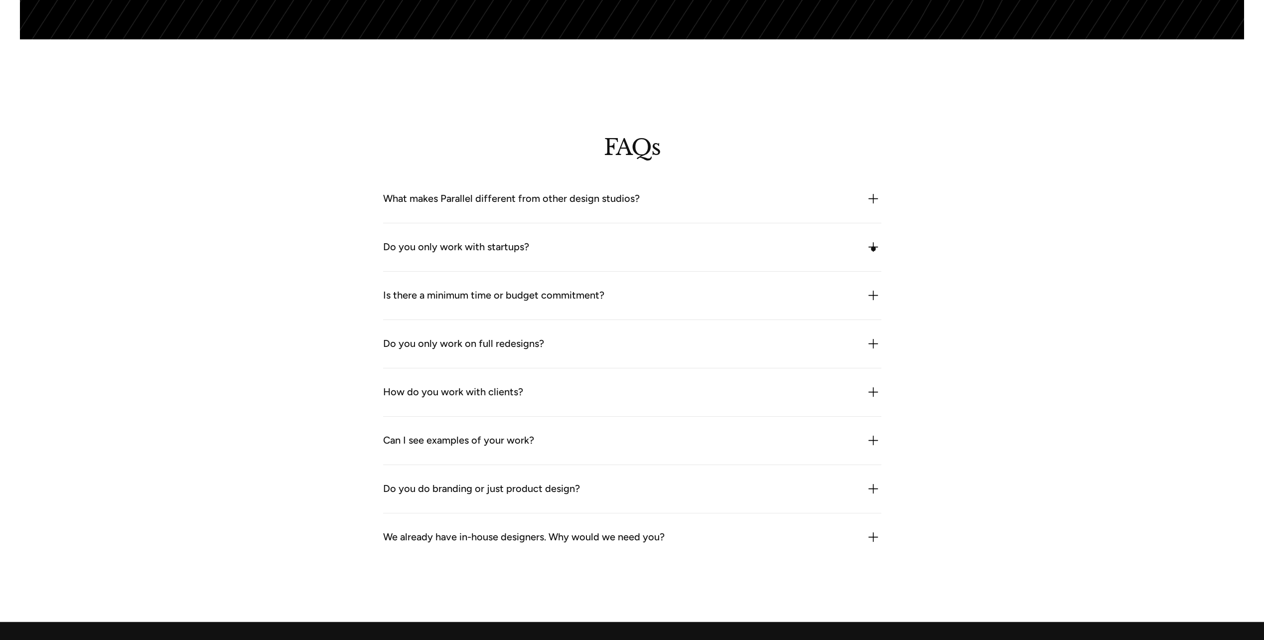
click at [873, 249] on img at bounding box center [873, 247] width 16 height 16
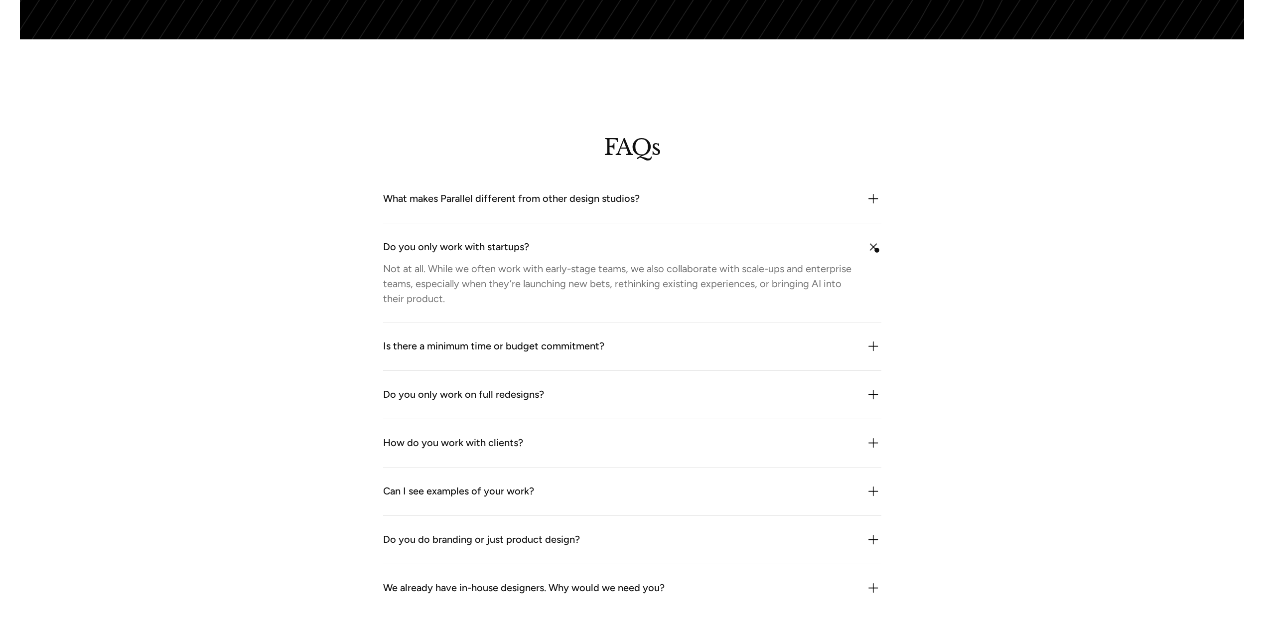
click at [877, 250] on img at bounding box center [873, 247] width 22 height 22
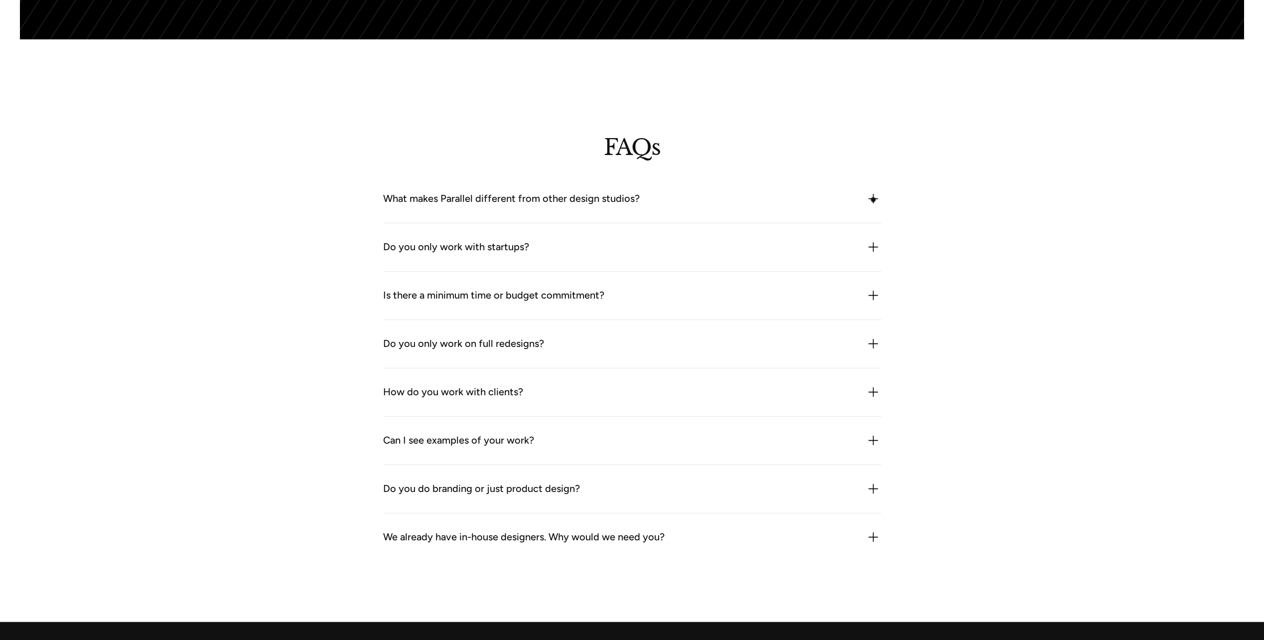
click at [872, 198] on img at bounding box center [873, 199] width 16 height 16
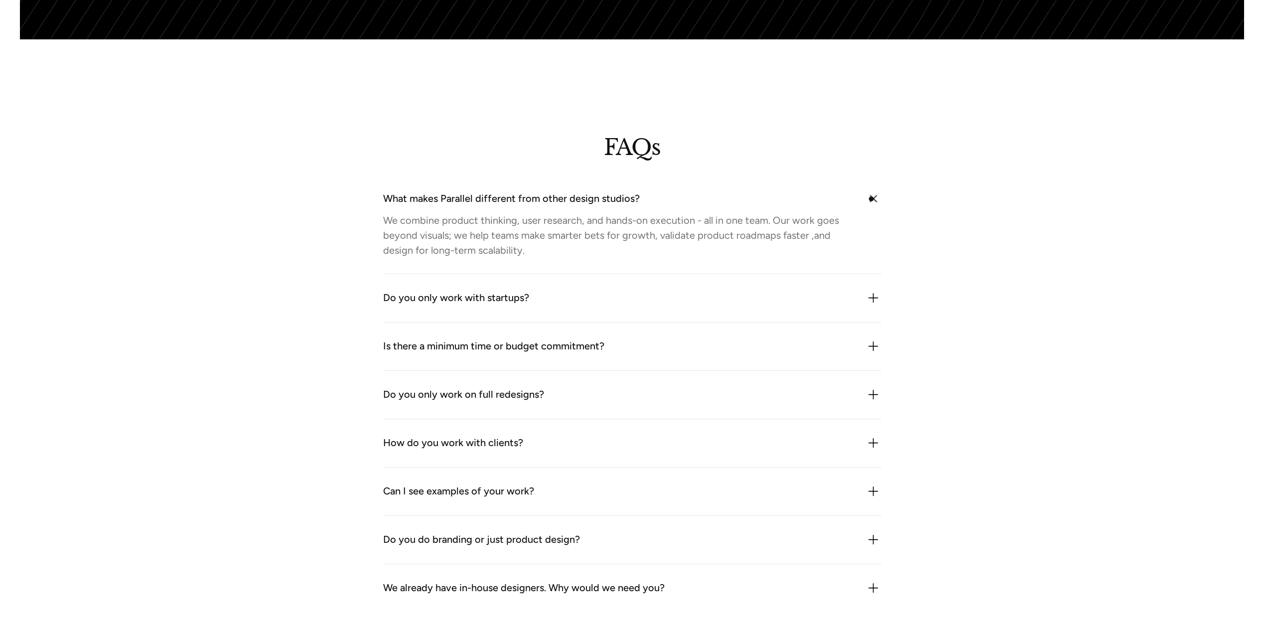
click at [873, 197] on img at bounding box center [873, 198] width 22 height 22
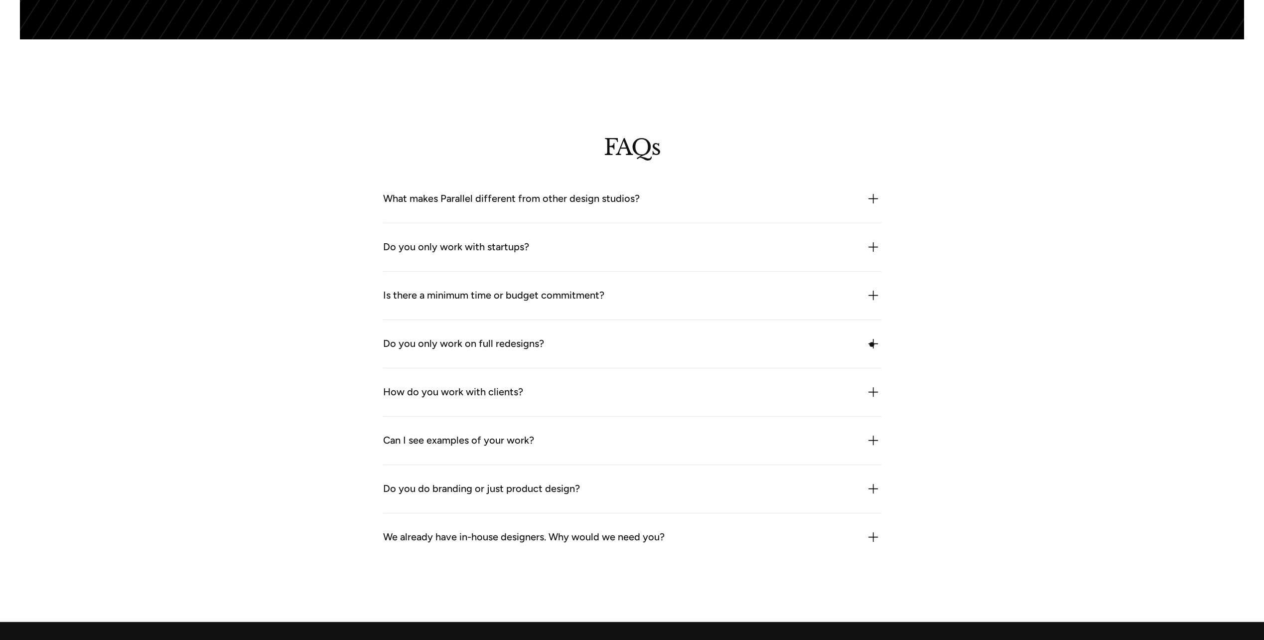
click at [872, 344] on img at bounding box center [873, 344] width 16 height 16
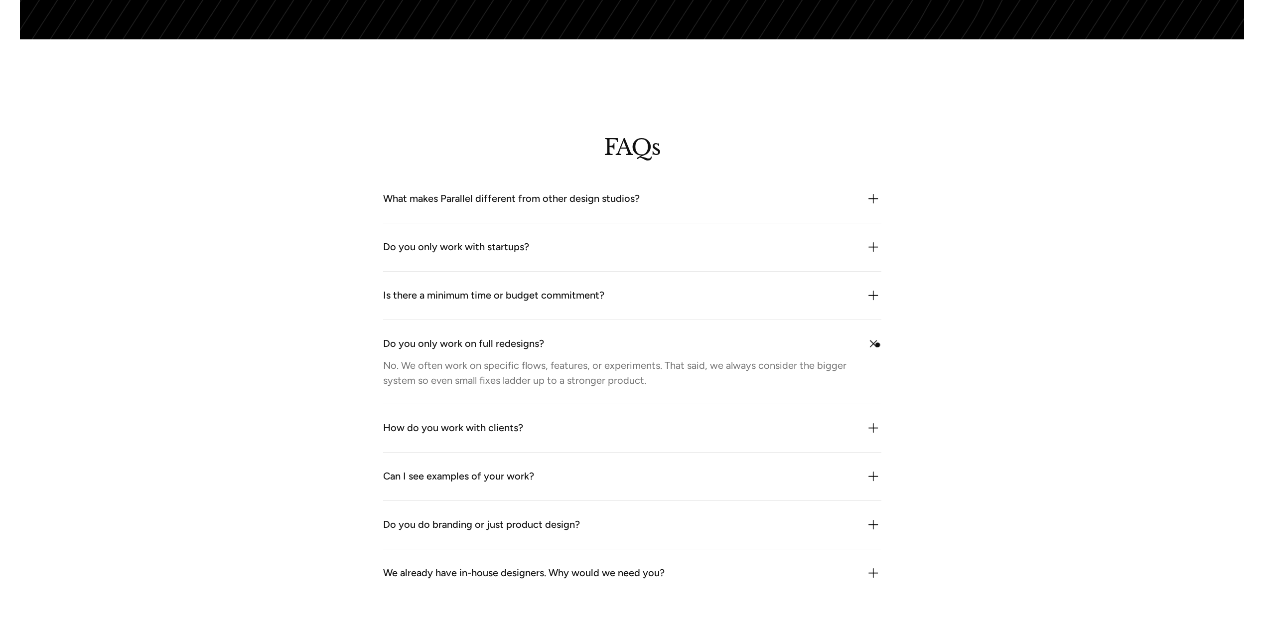
click at [878, 345] on img at bounding box center [873, 343] width 22 height 22
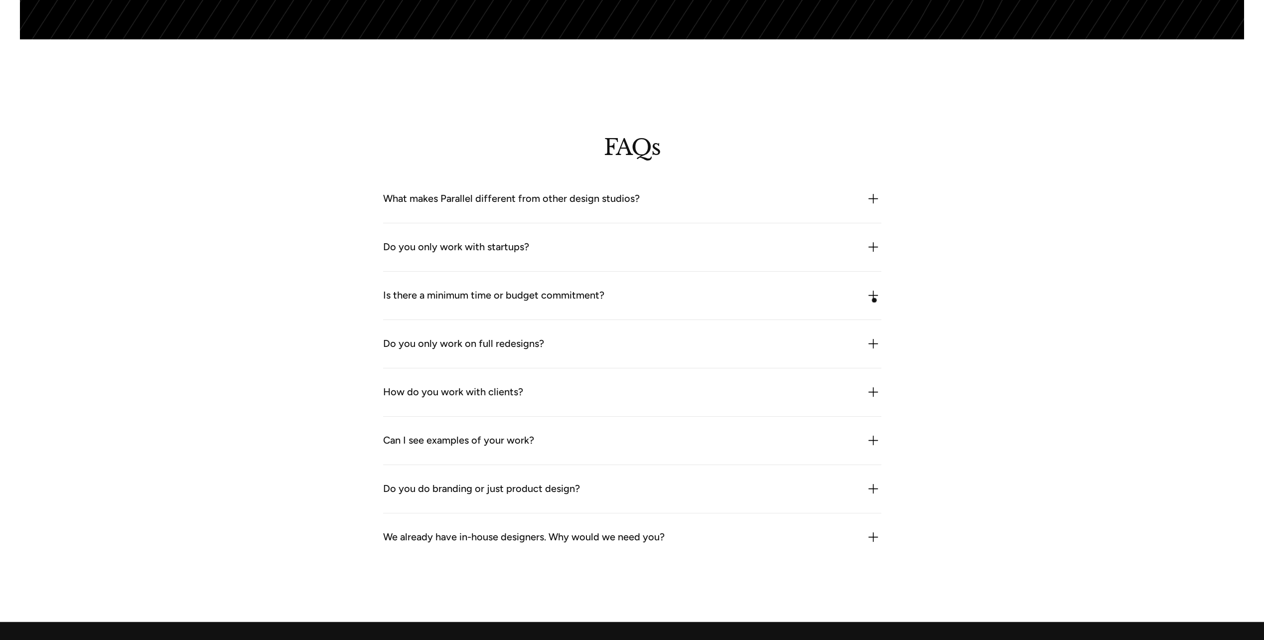
click at [873, 293] on img at bounding box center [873, 295] width 16 height 16
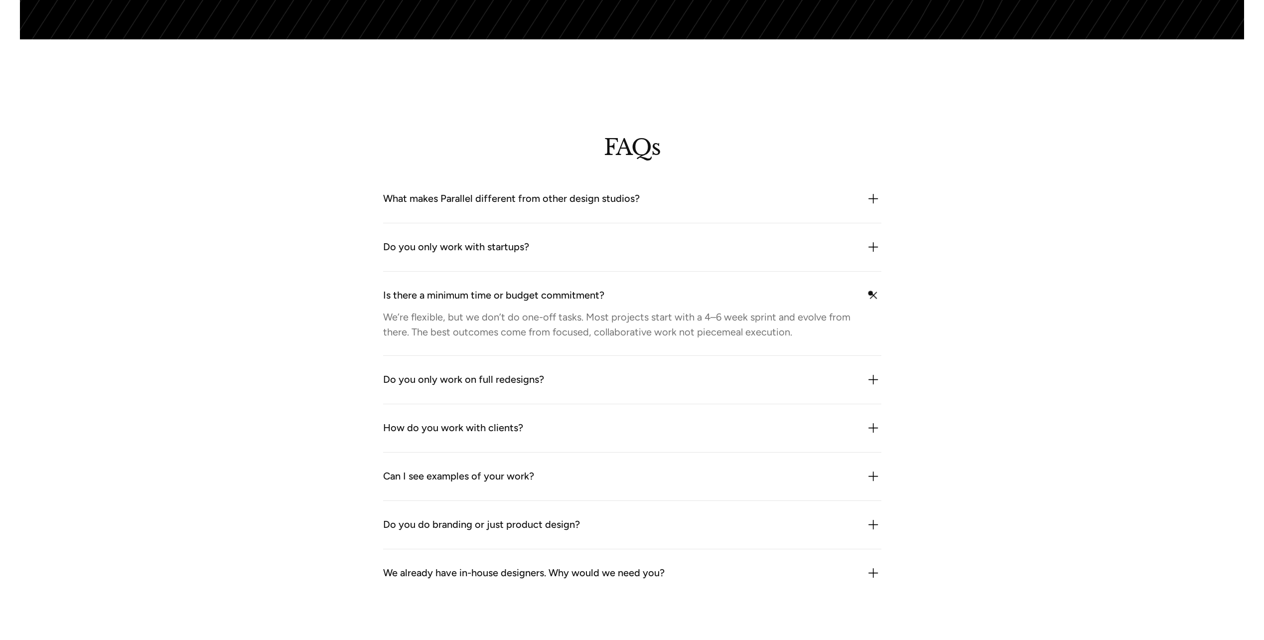
click at [870, 293] on img at bounding box center [873, 295] width 22 height 22
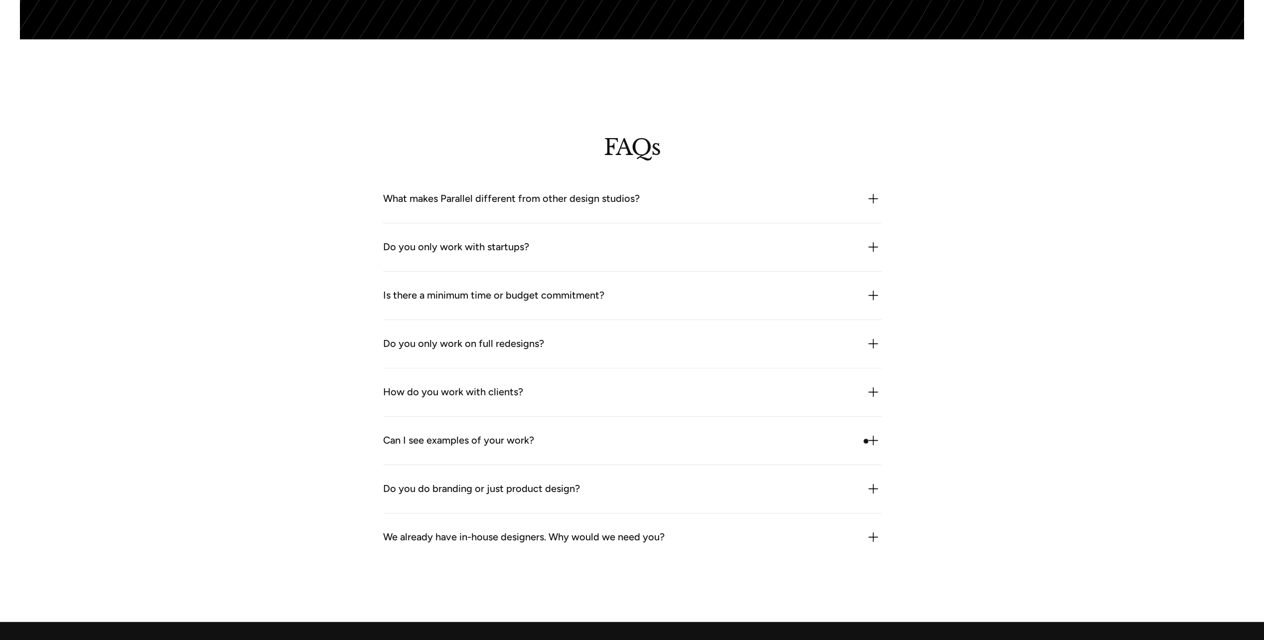
click at [864, 437] on div "Can I see examples of your work?" at bounding box center [632, 440] width 498 height 16
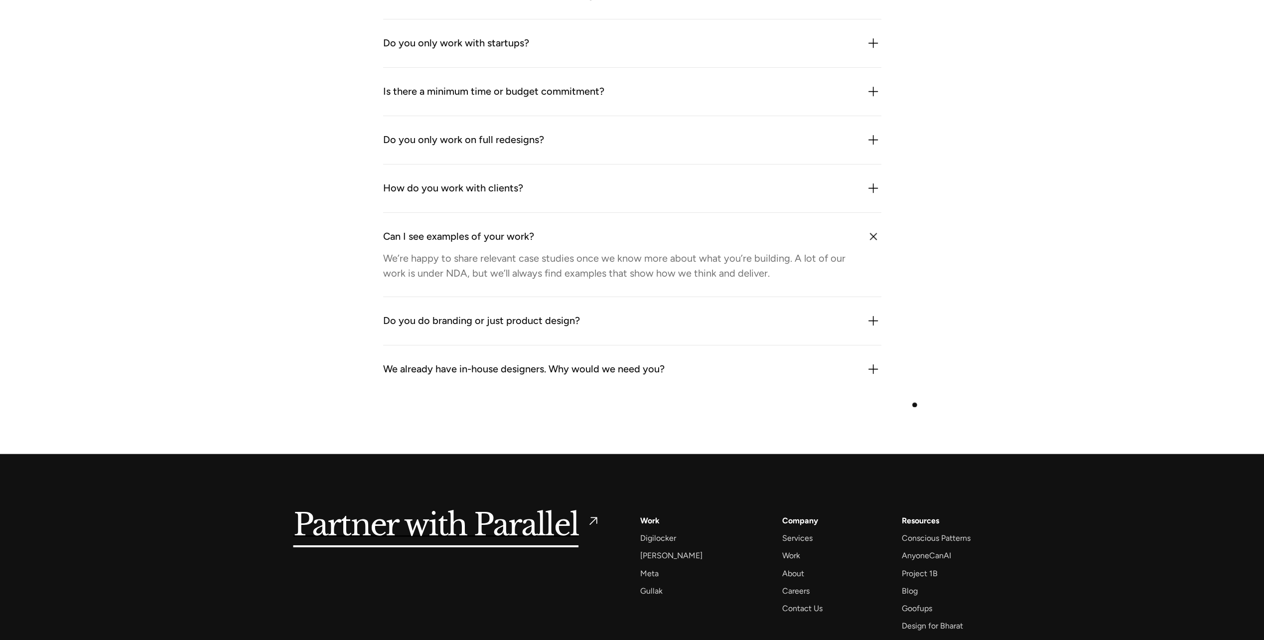
scroll to position [2943, 0]
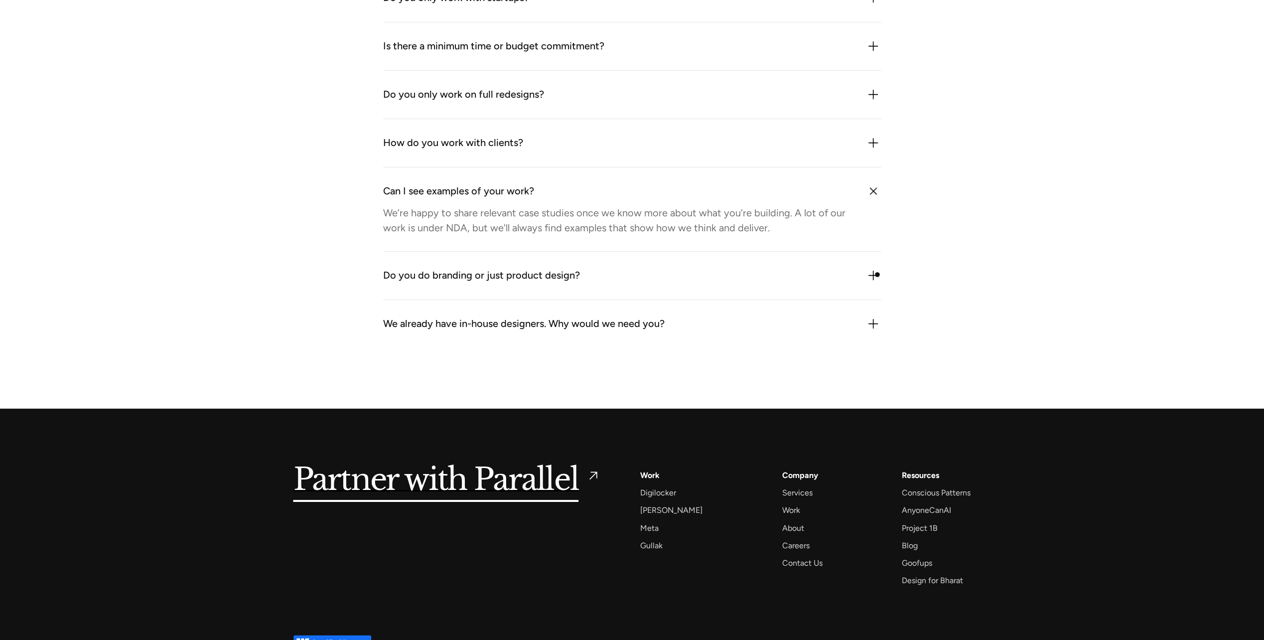
click at [877, 274] on img at bounding box center [873, 276] width 16 height 16
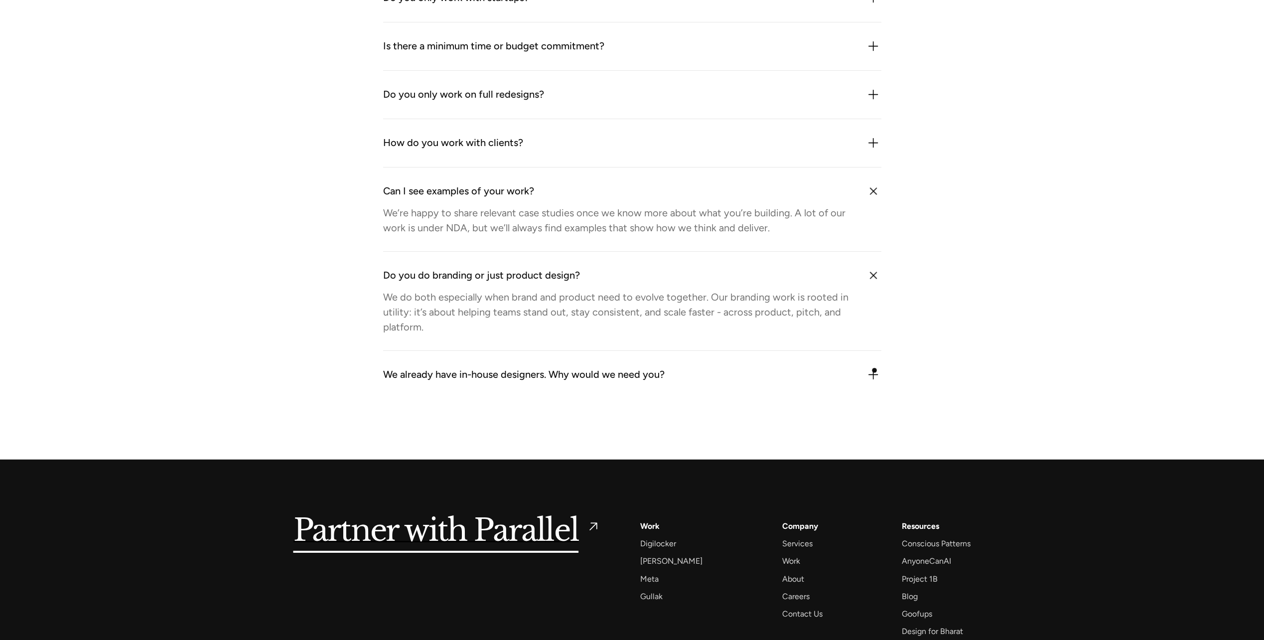
click at [874, 370] on img at bounding box center [873, 375] width 16 height 16
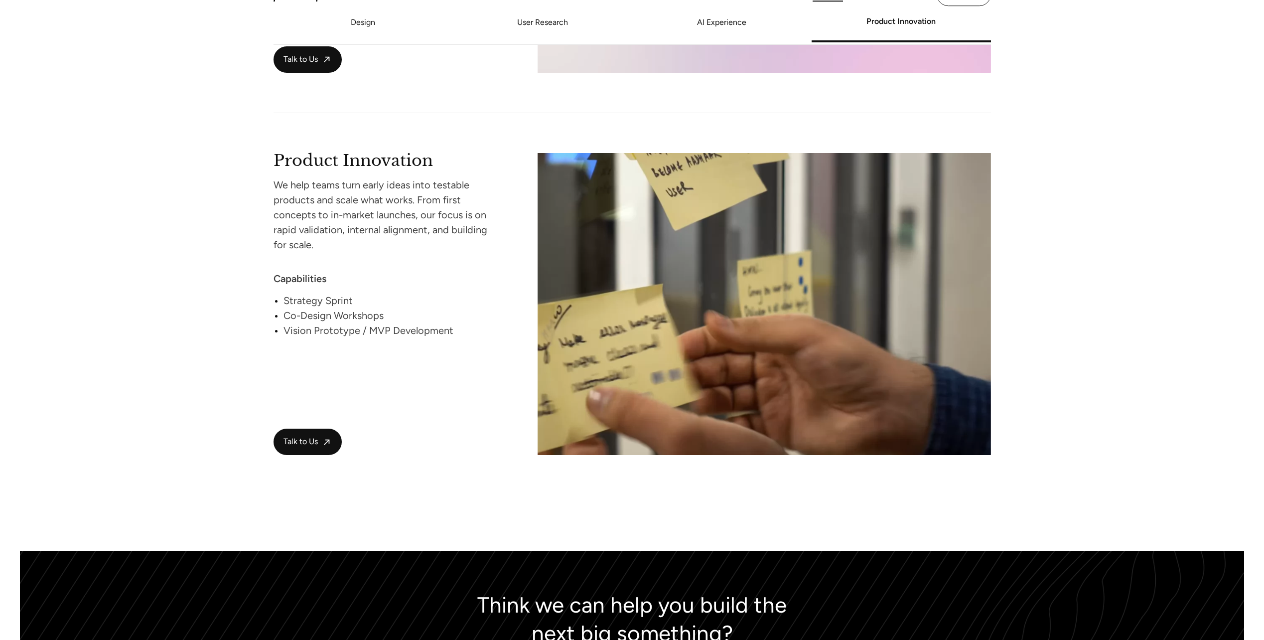
scroll to position [0, 0]
